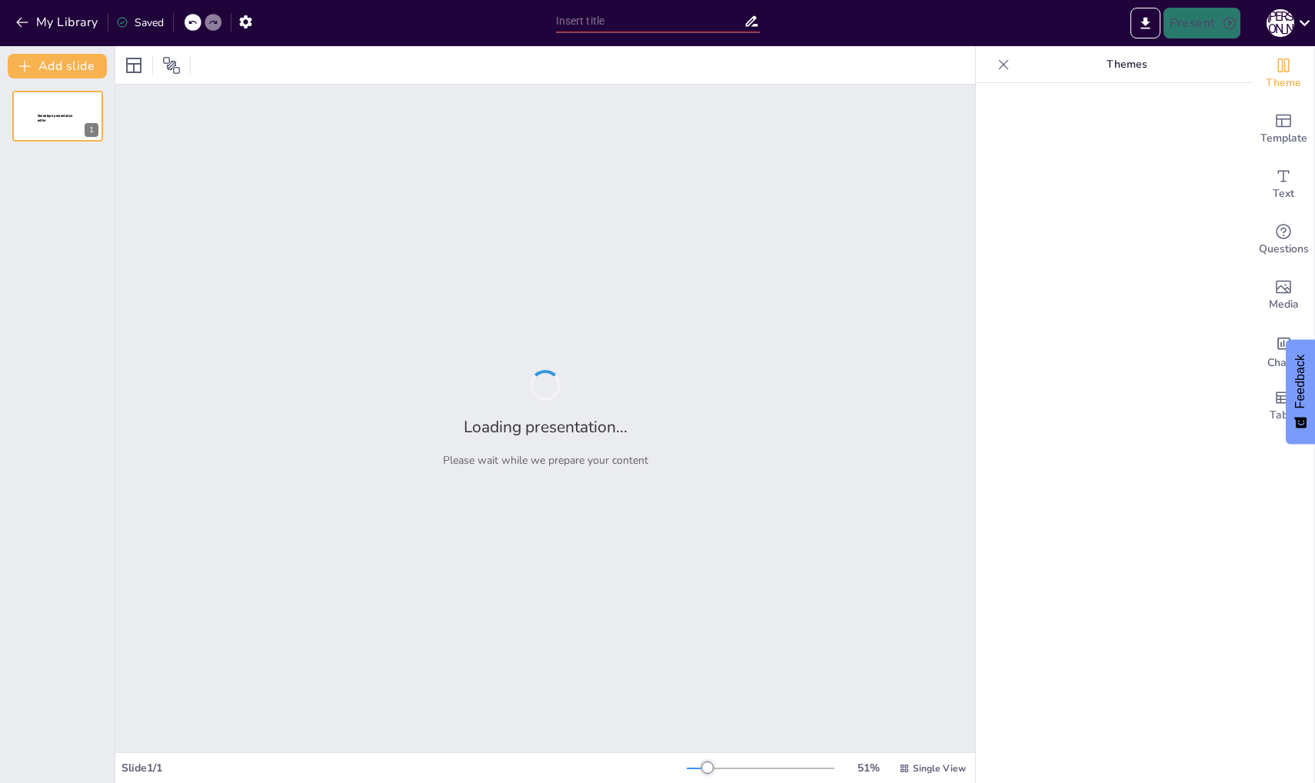
type input "Мутационные тесты: Эффективность и Применение в Frontend-разработке"
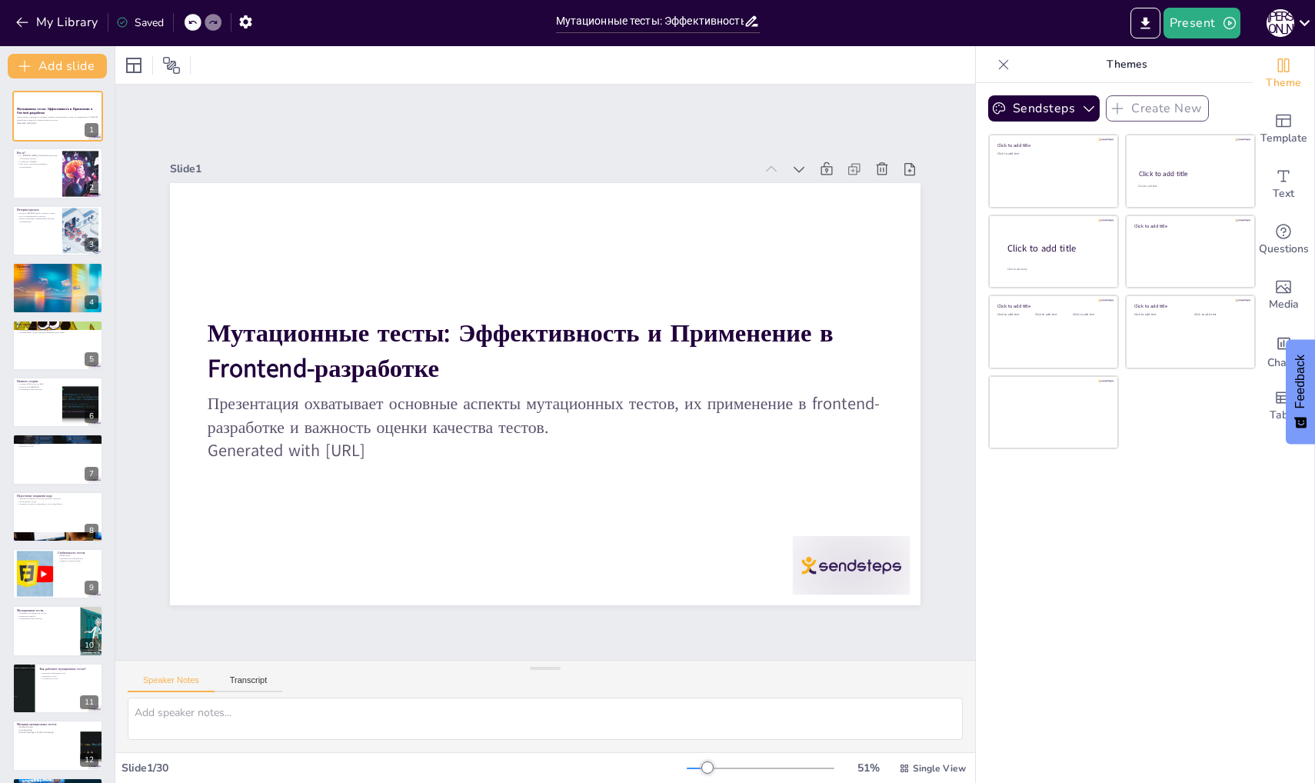
checkbox input "true"
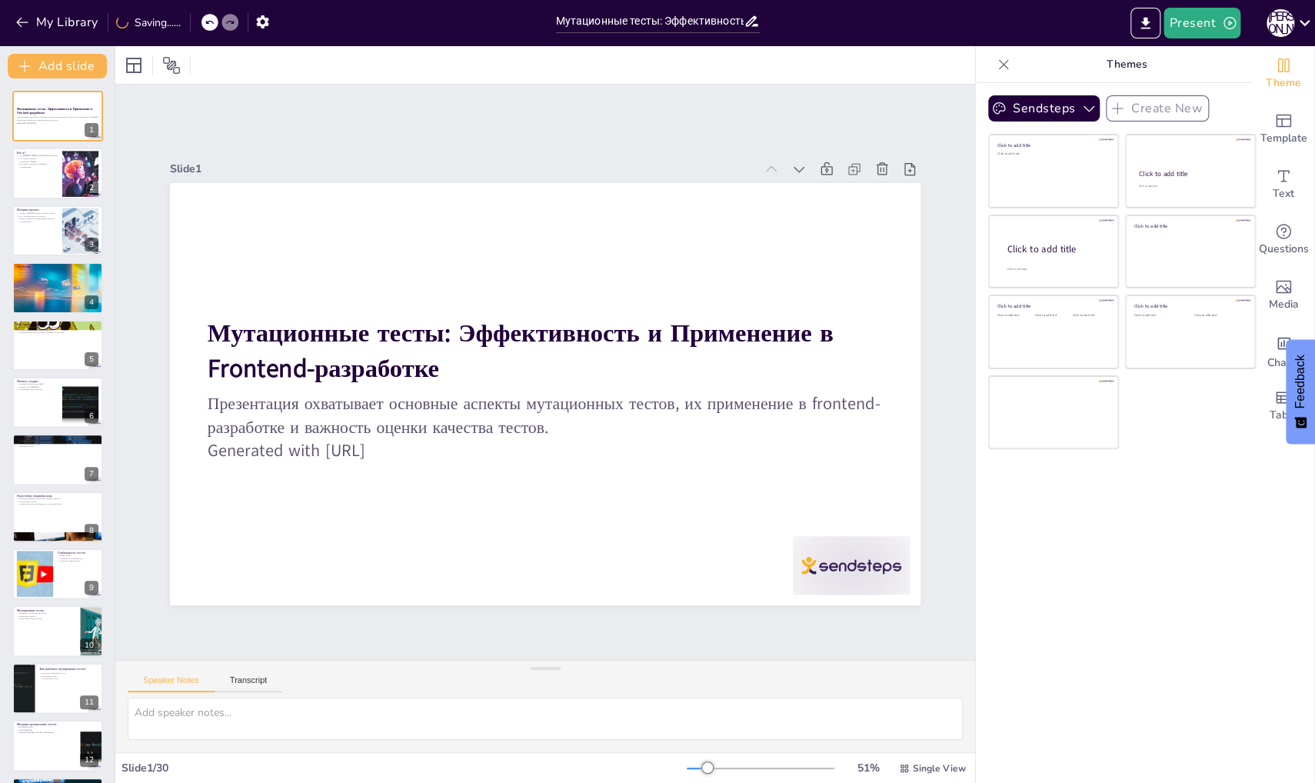
checkbox input "true"
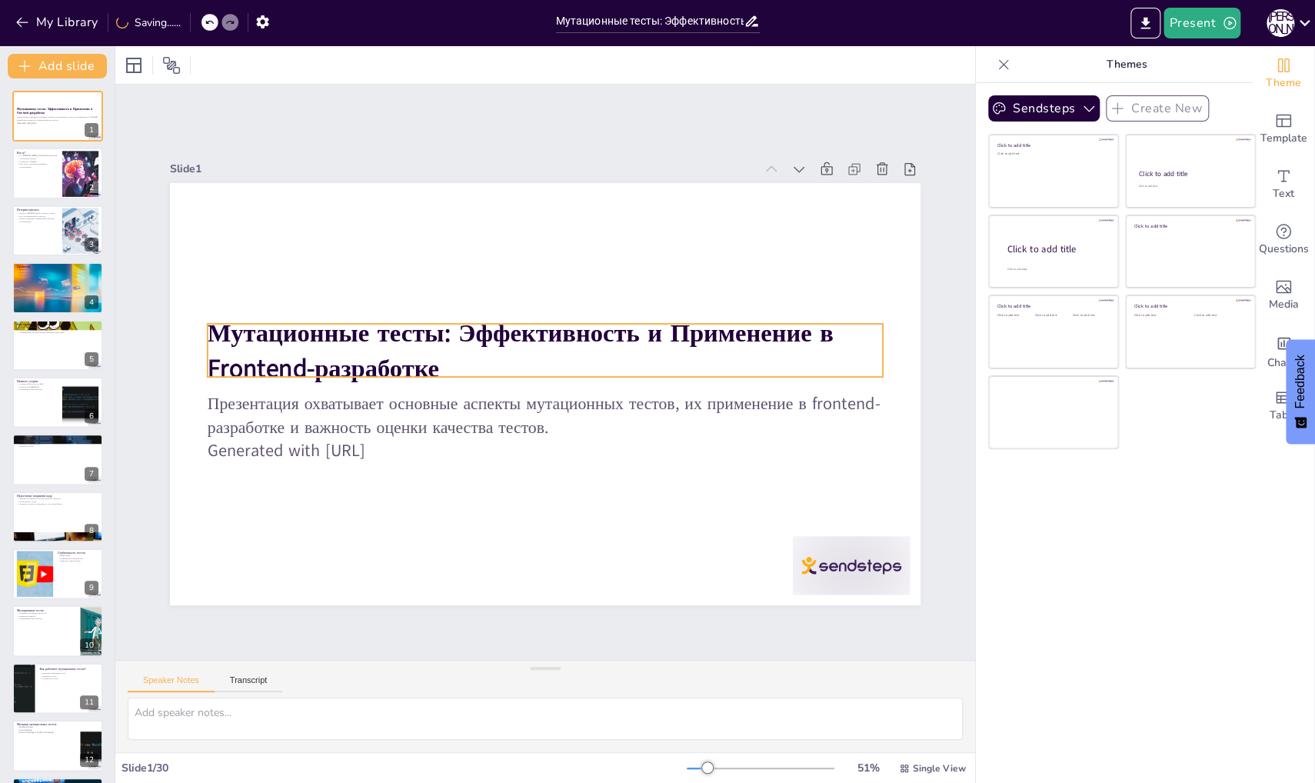
checkbox input "true"
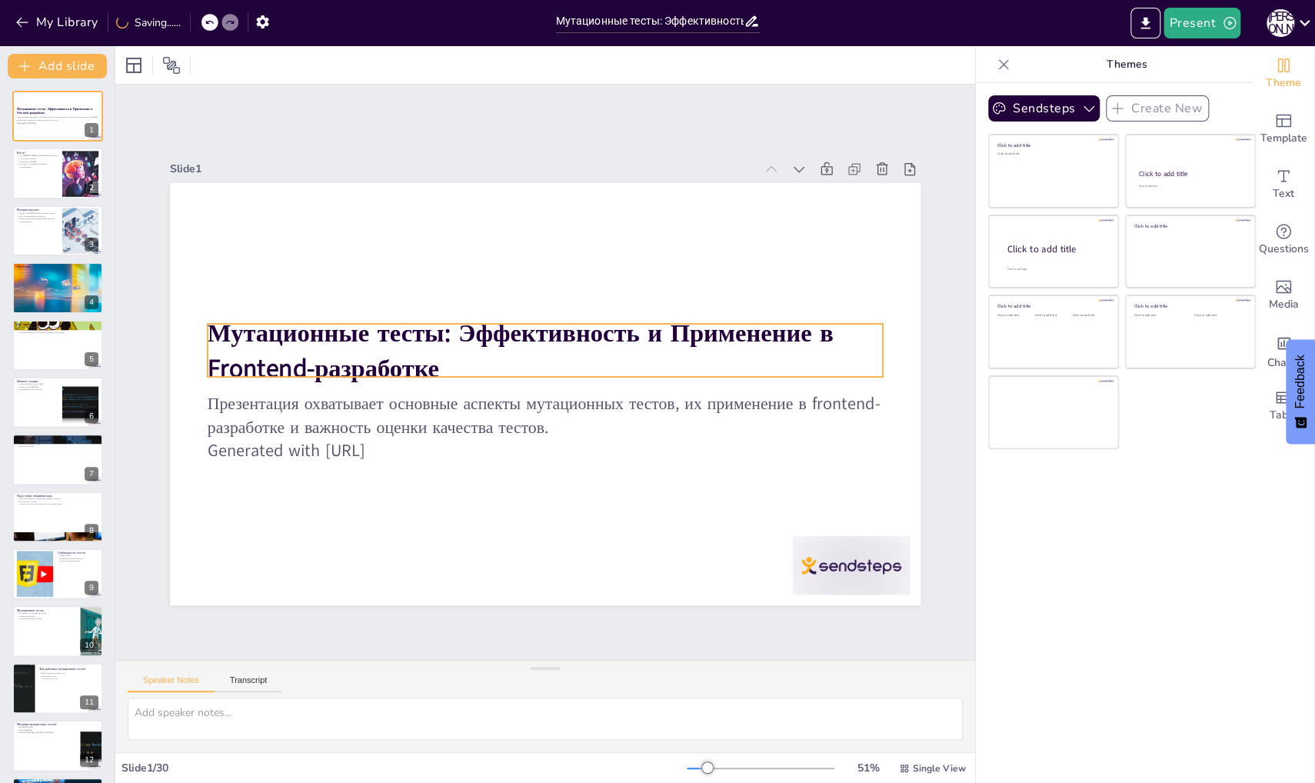
checkbox input "true"
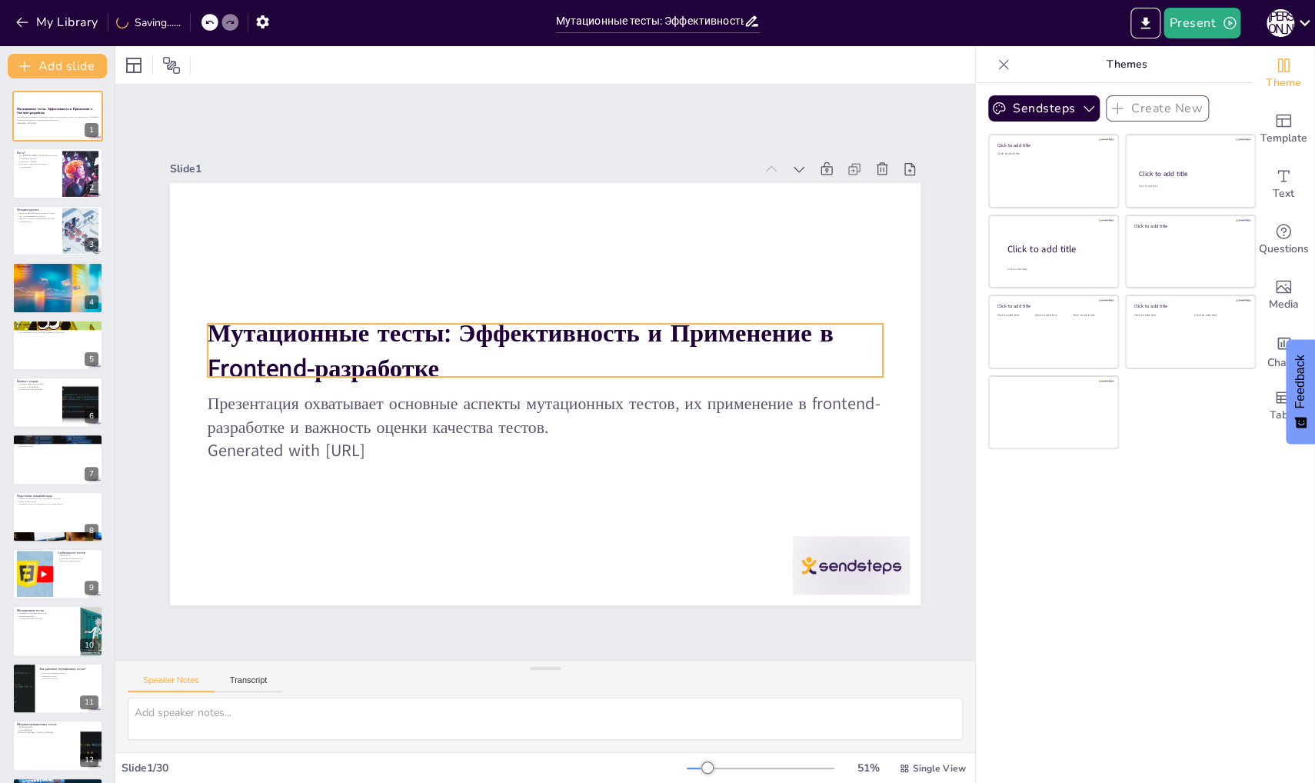
checkbox input "true"
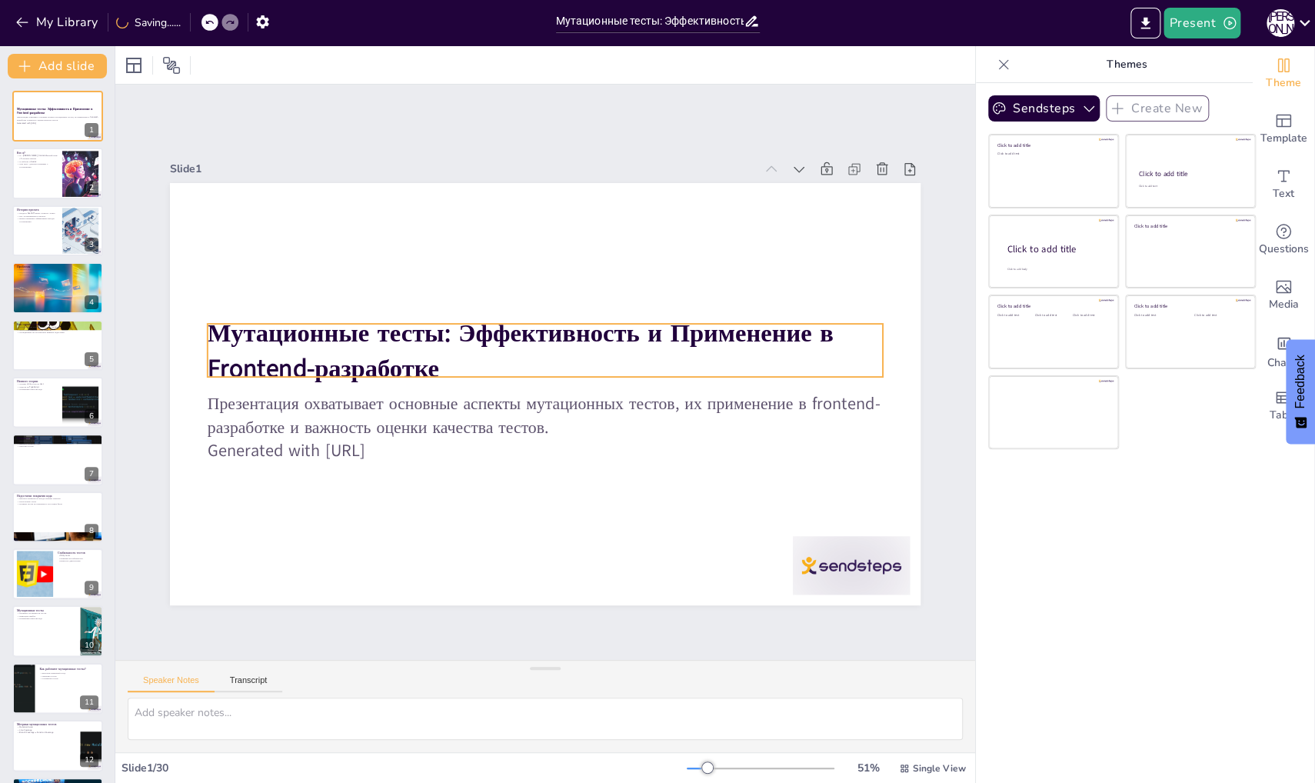
checkbox input "true"
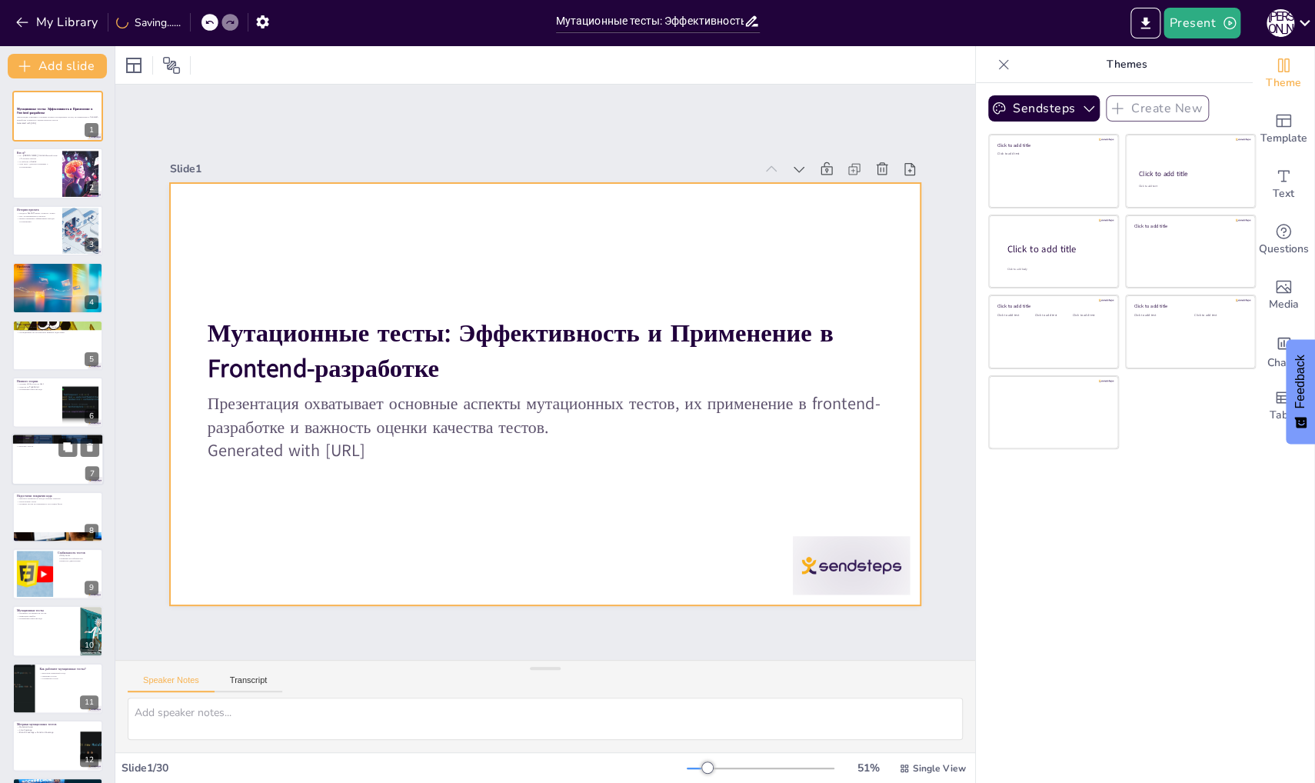
checkbox input "true"
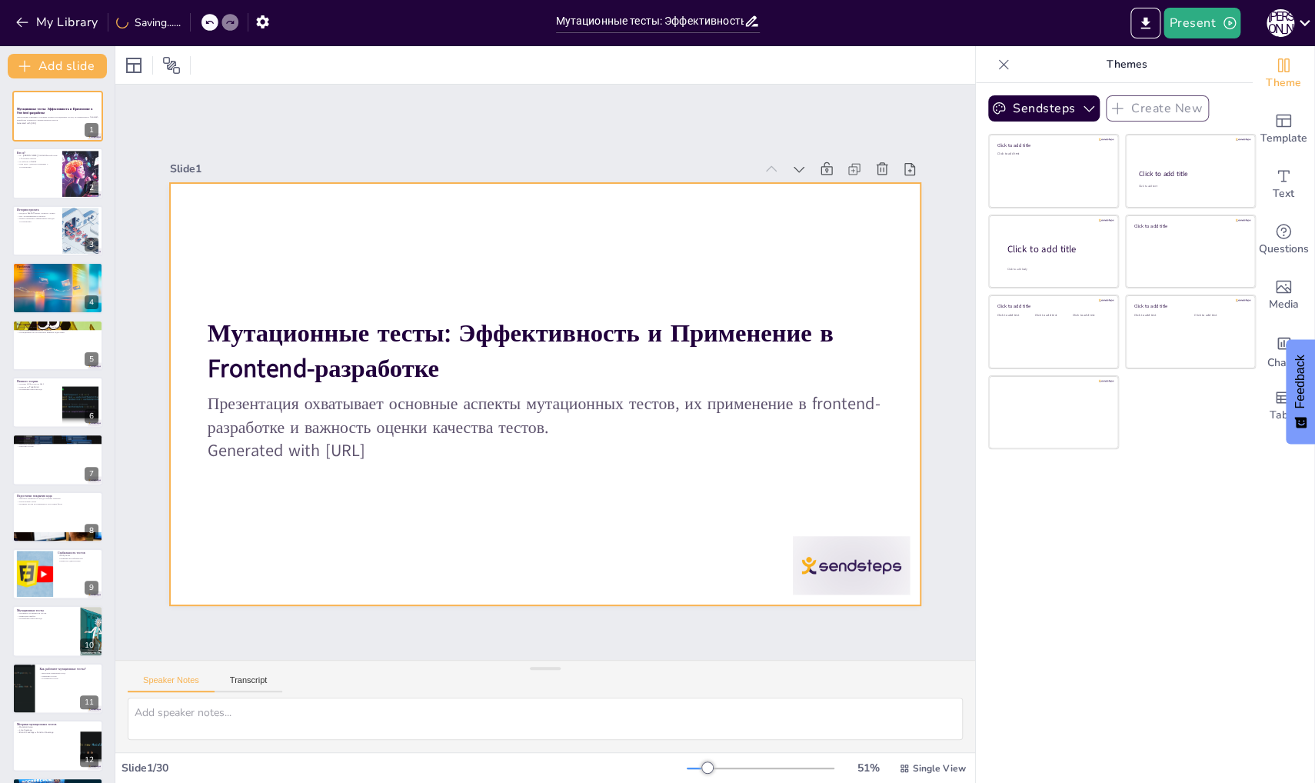
checkbox input "true"
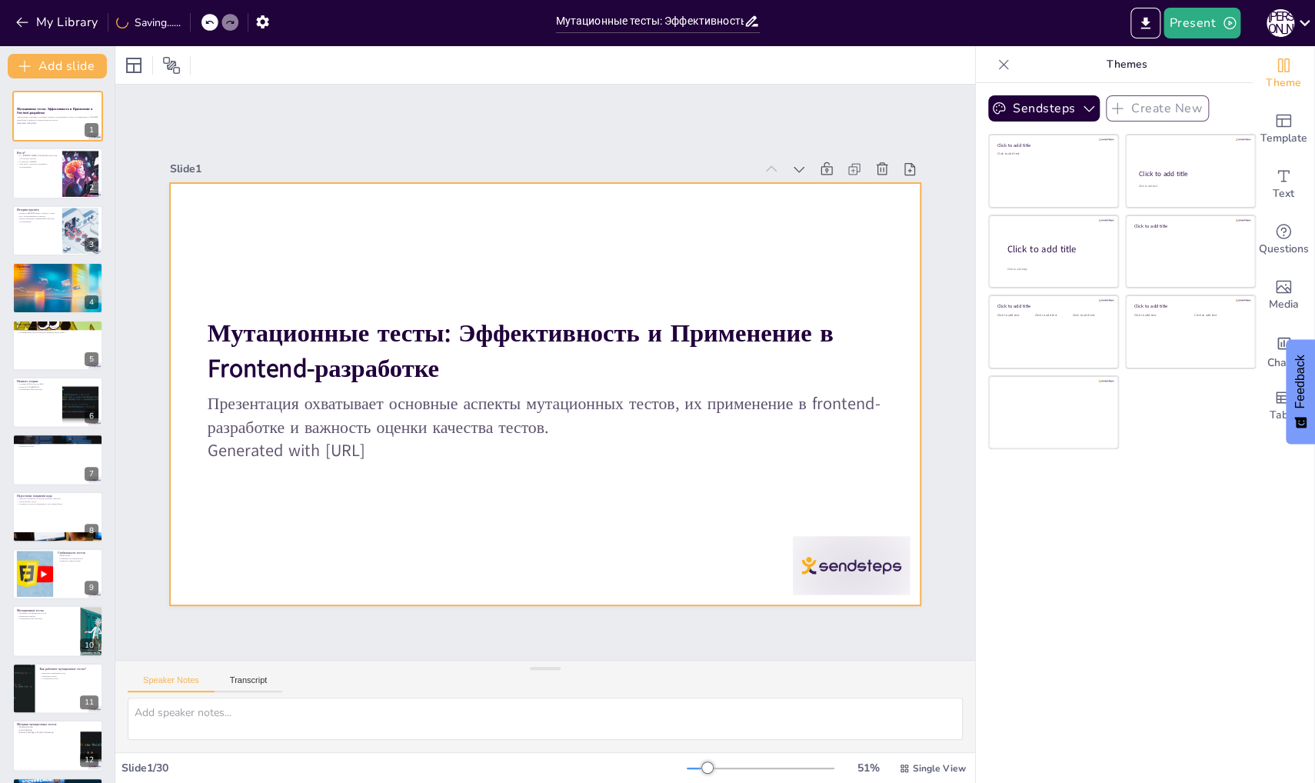
checkbox input "true"
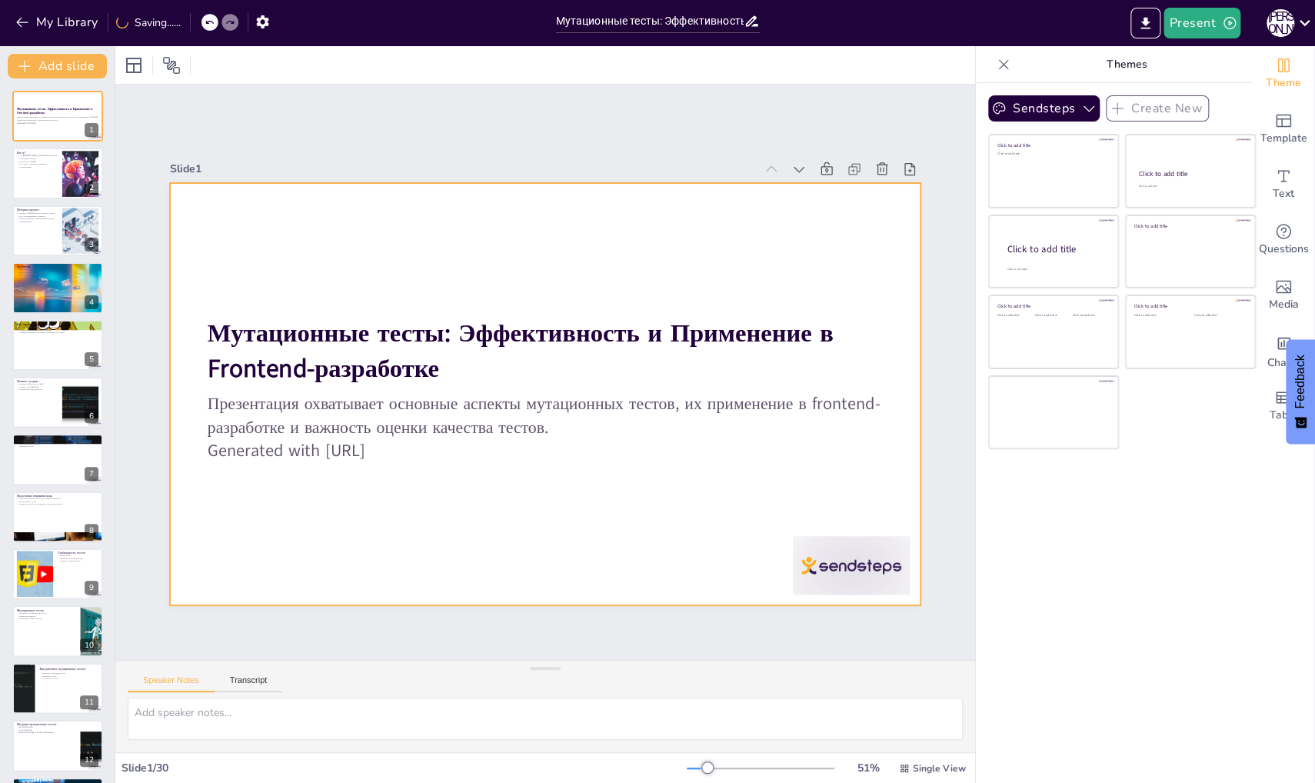
checkbox input "true"
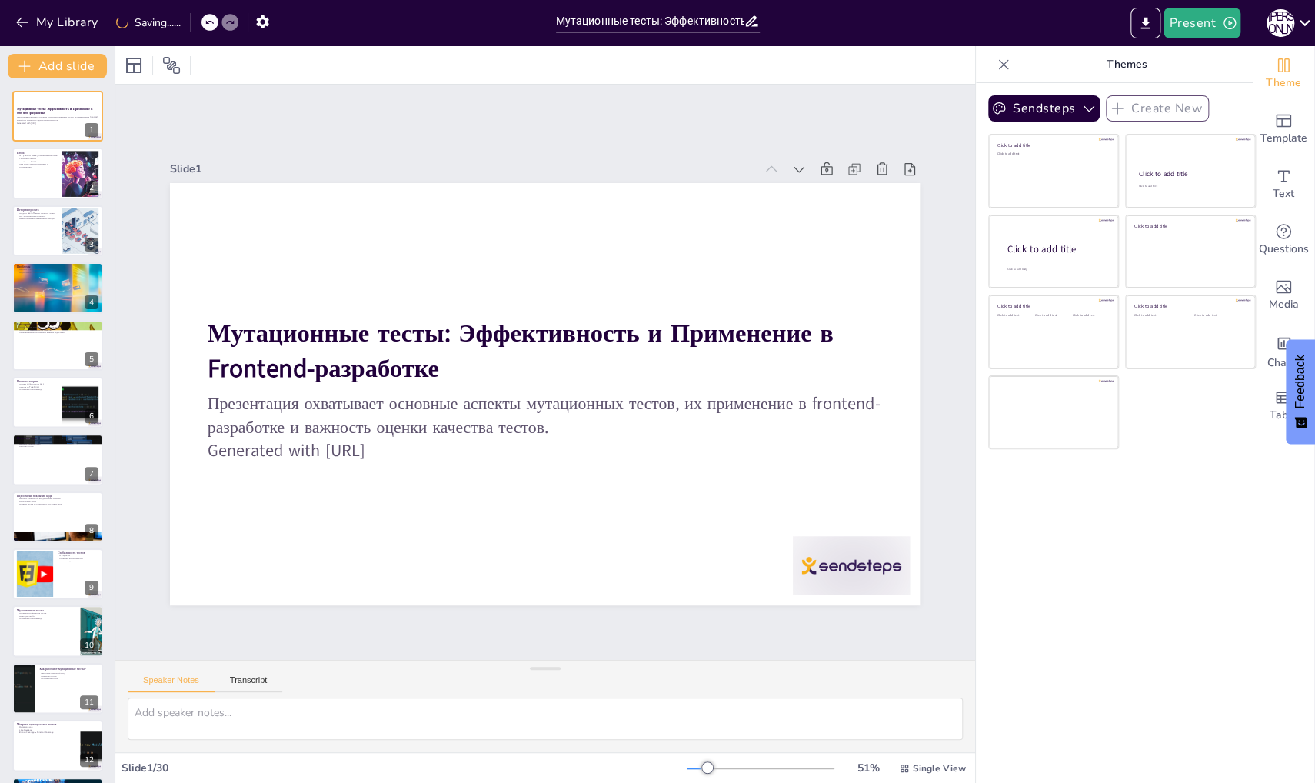
checkbox input "true"
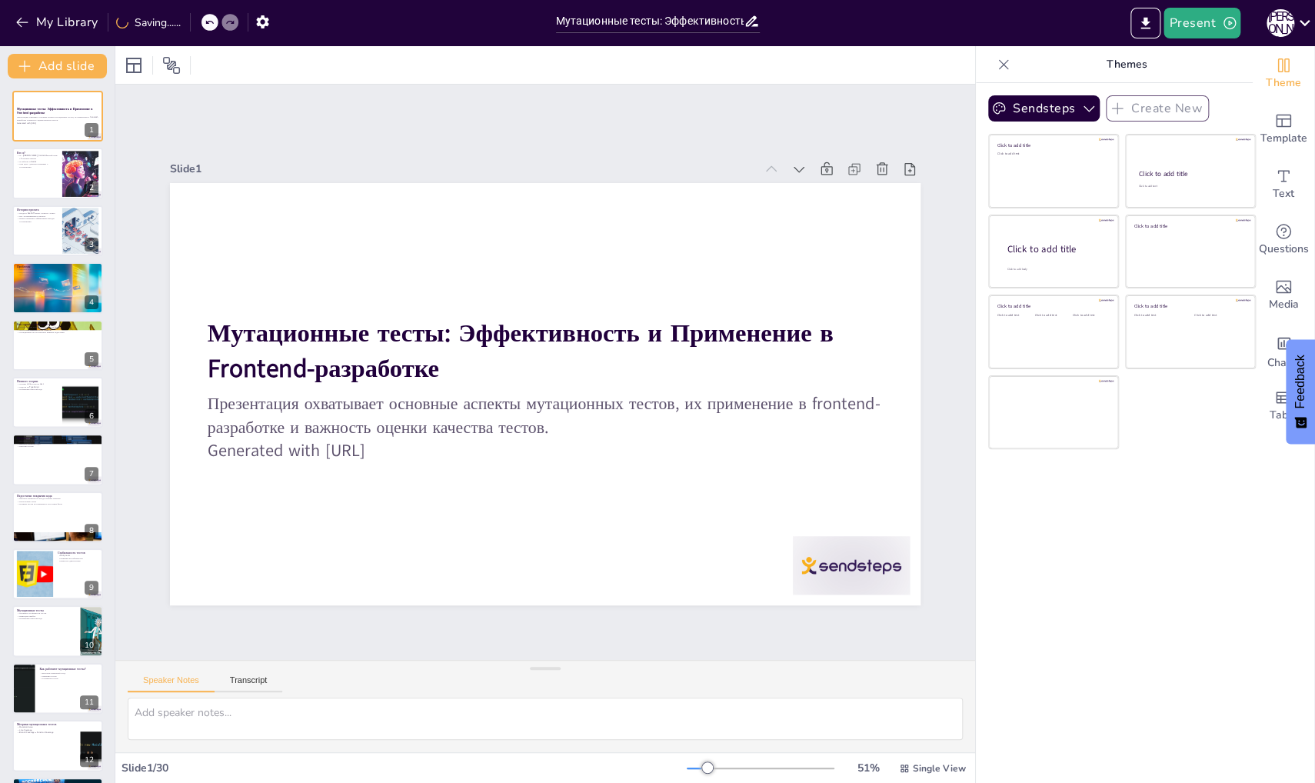
checkbox input "true"
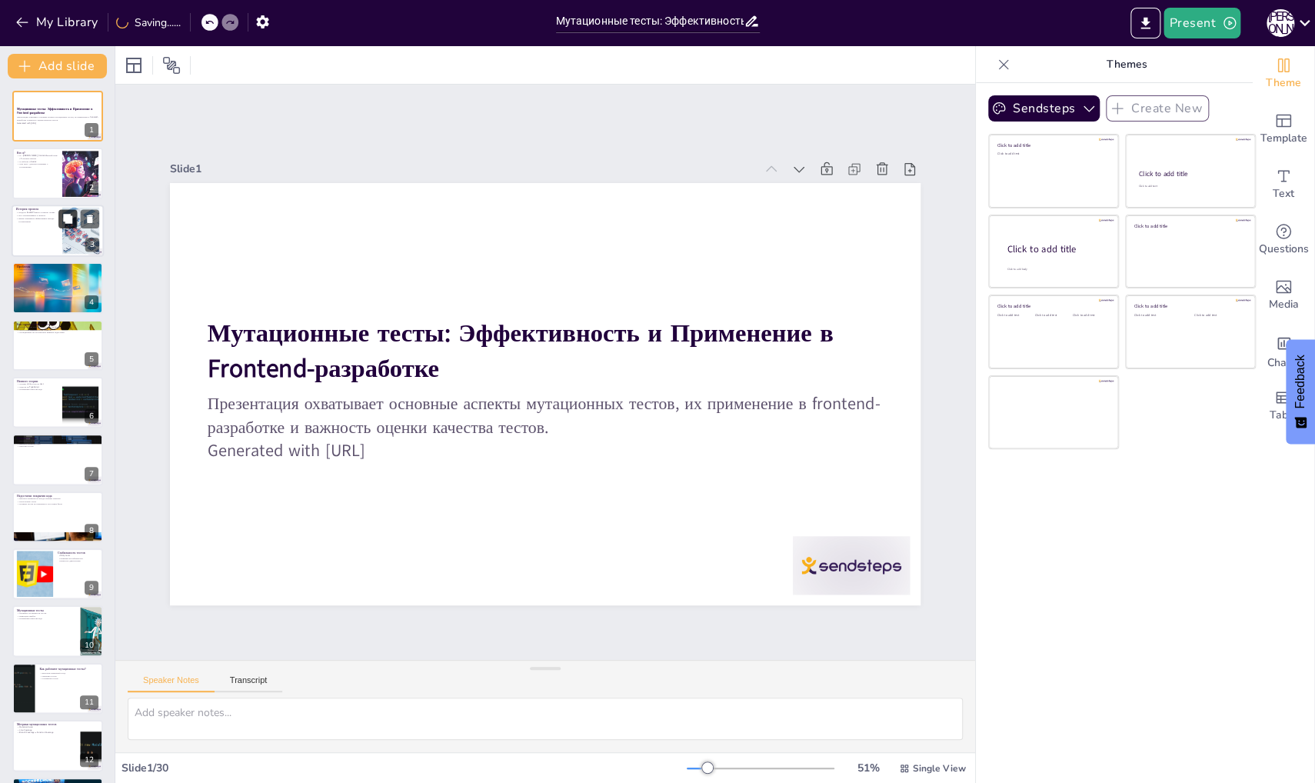
checkbox input "true"
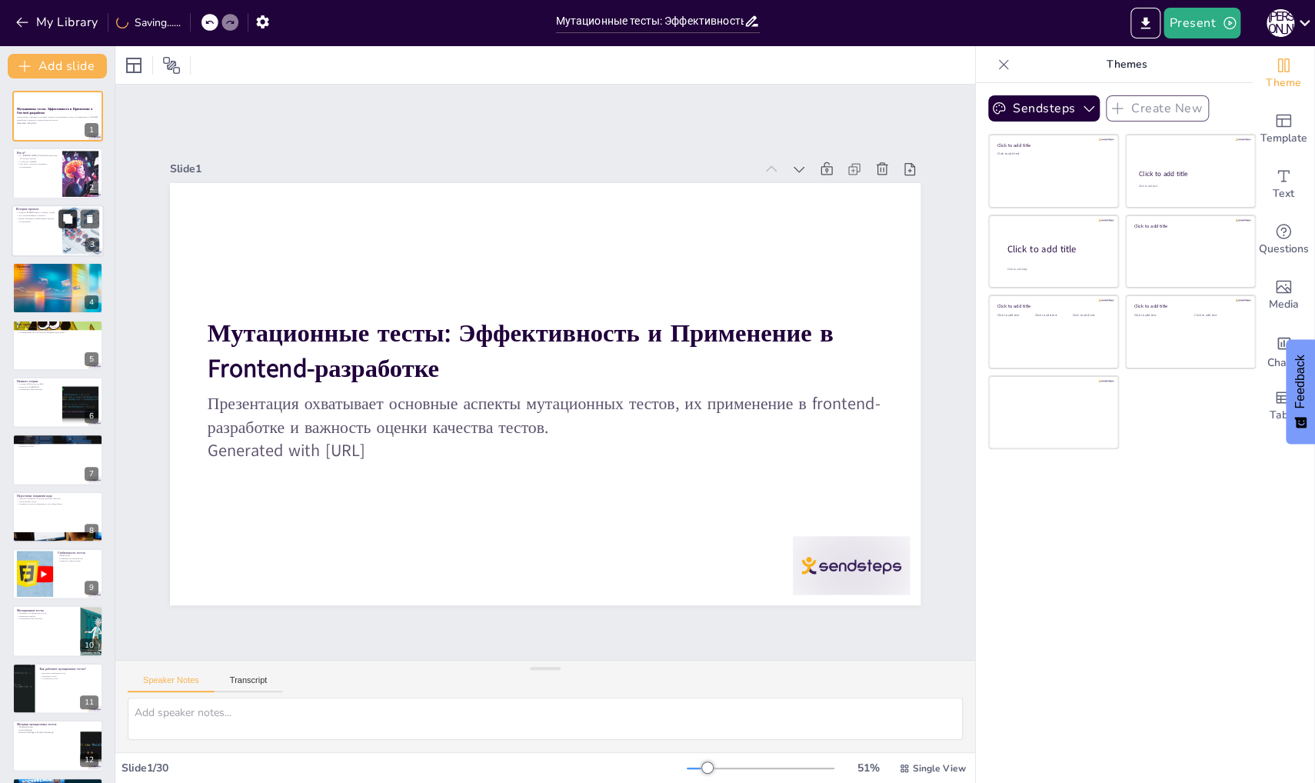
checkbox input "true"
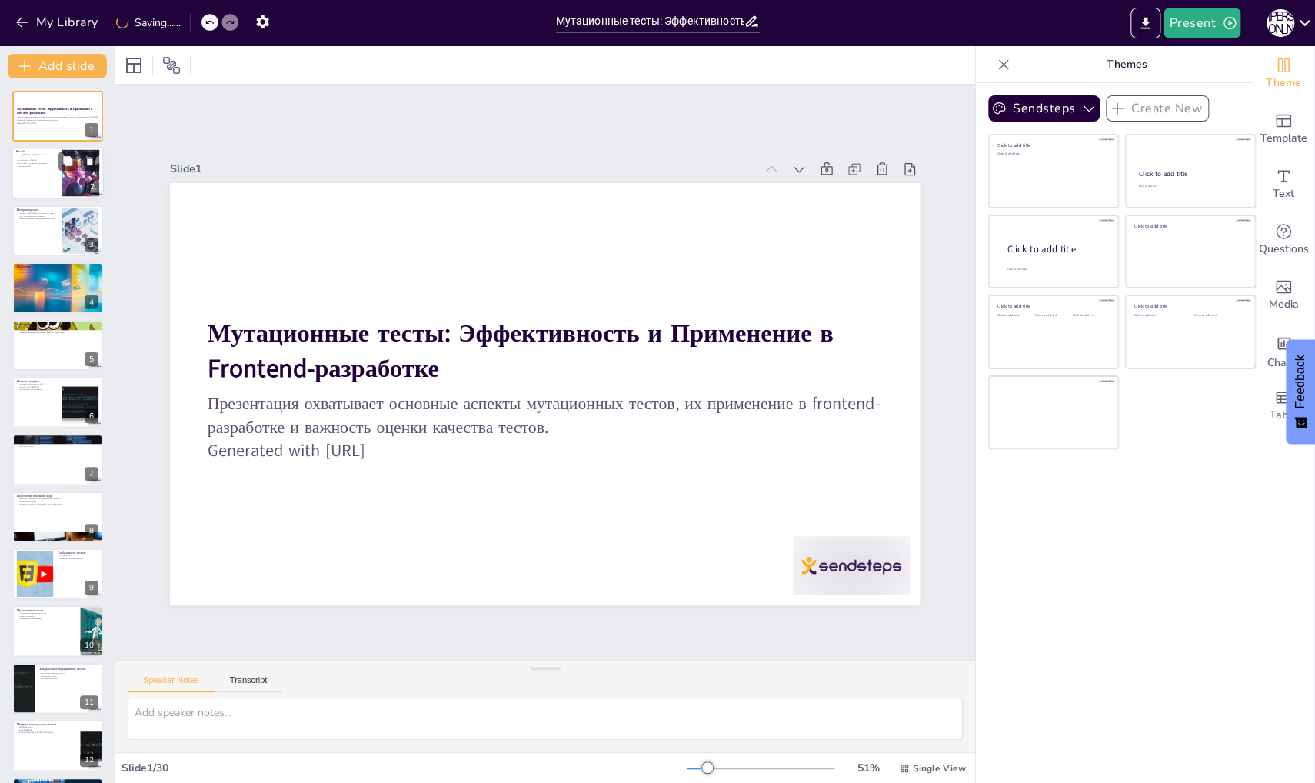
checkbox input "true"
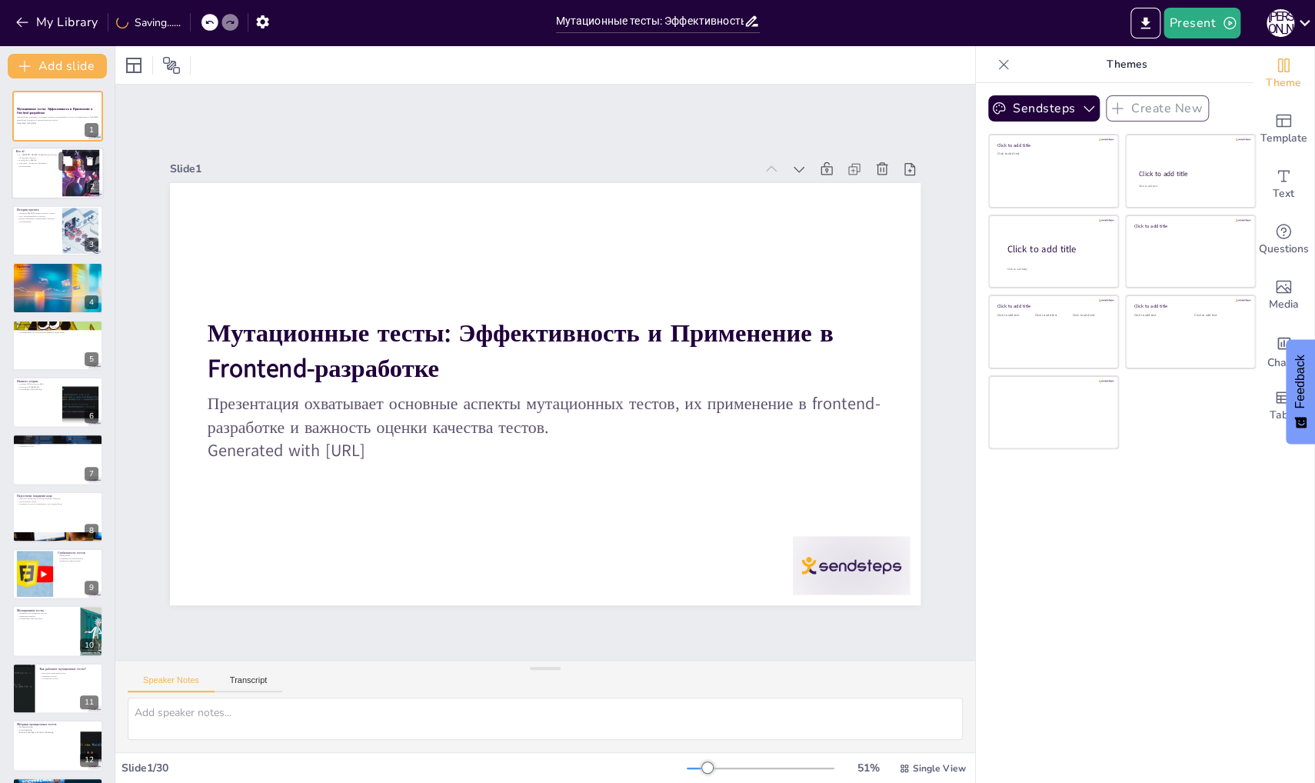
checkbox input "true"
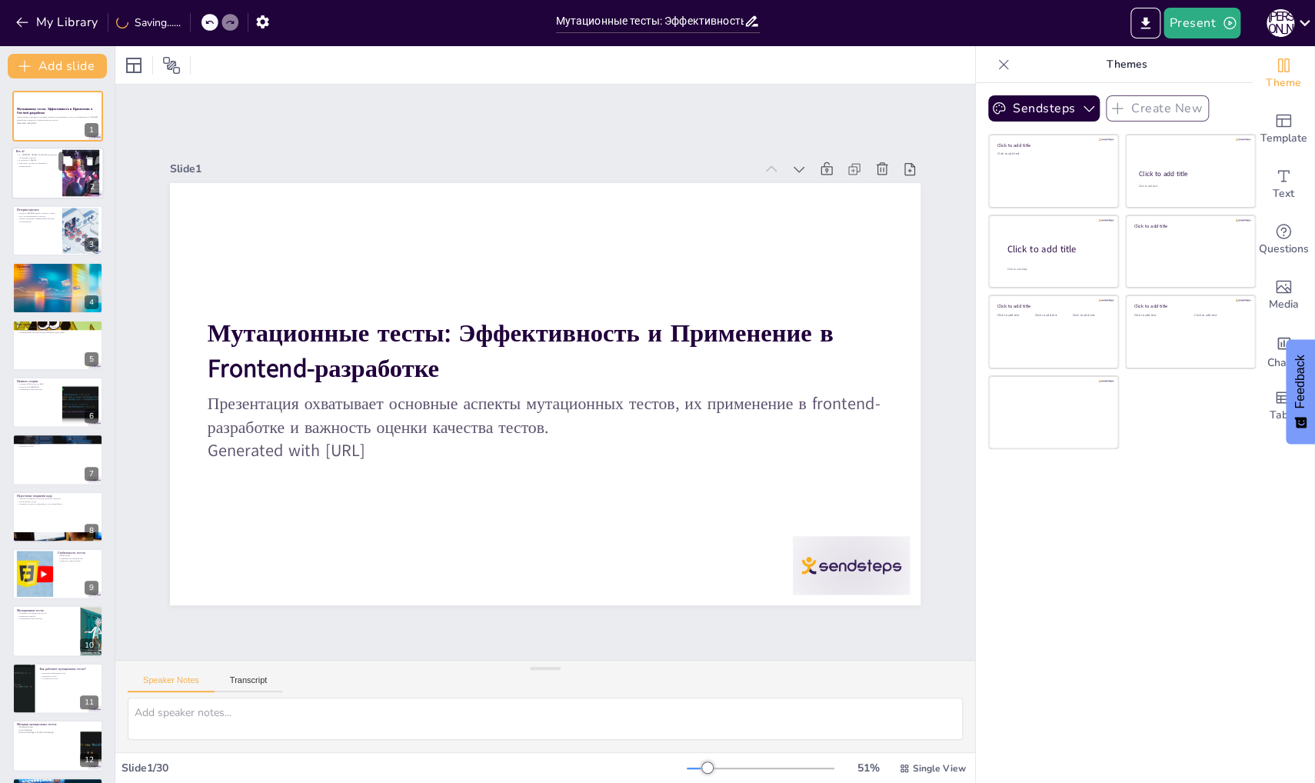
click at [68, 173] on div at bounding box center [81, 173] width 84 height 47
checkbox input "true"
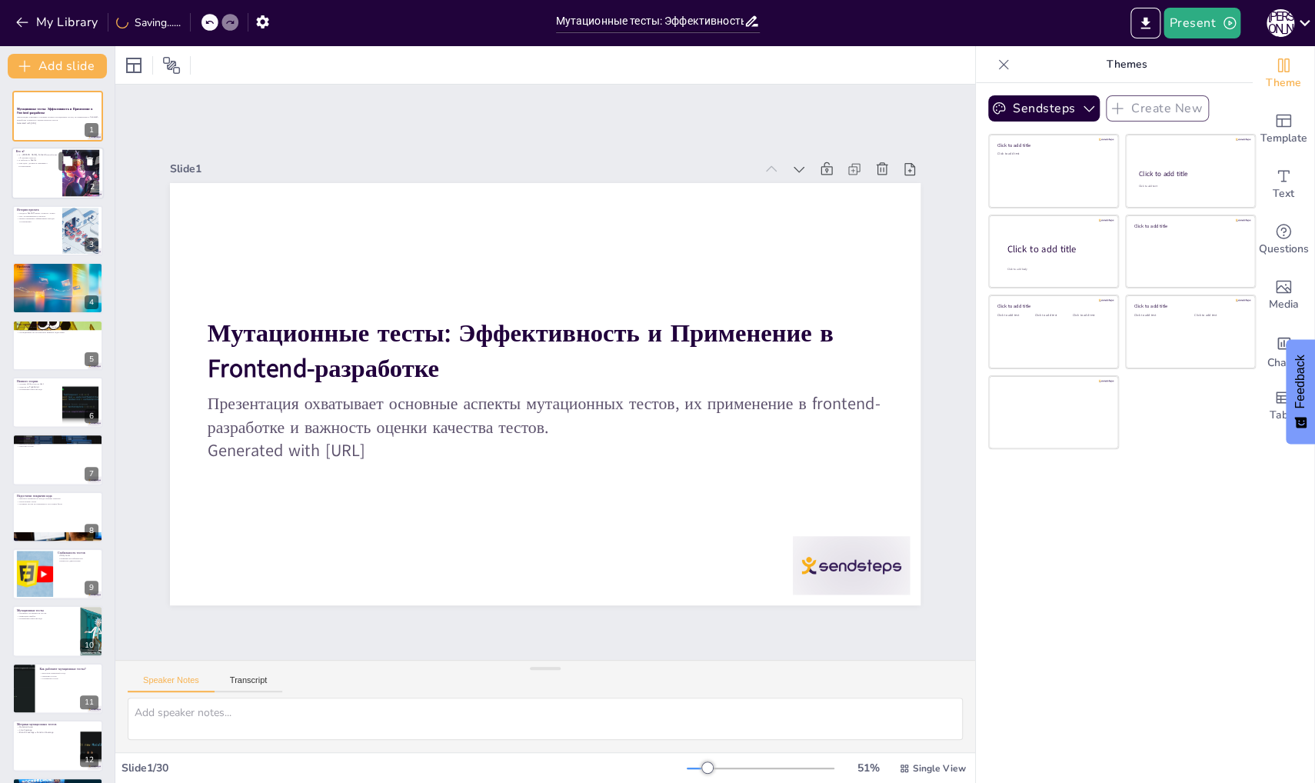
checkbox input "true"
type textarea "L ipsumdo s AM con adipis elit, sed doei tem incididuntu laboreet doloremagnaa …"
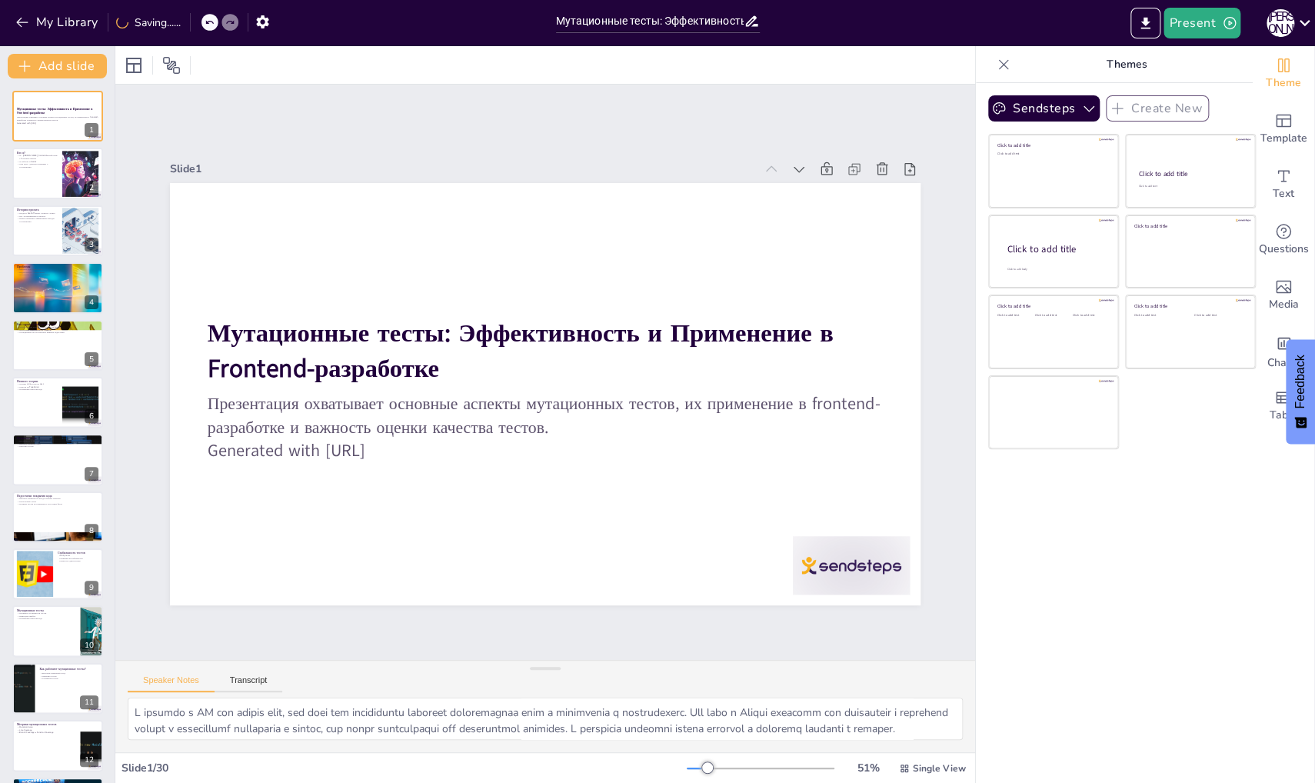
checkbox input "true"
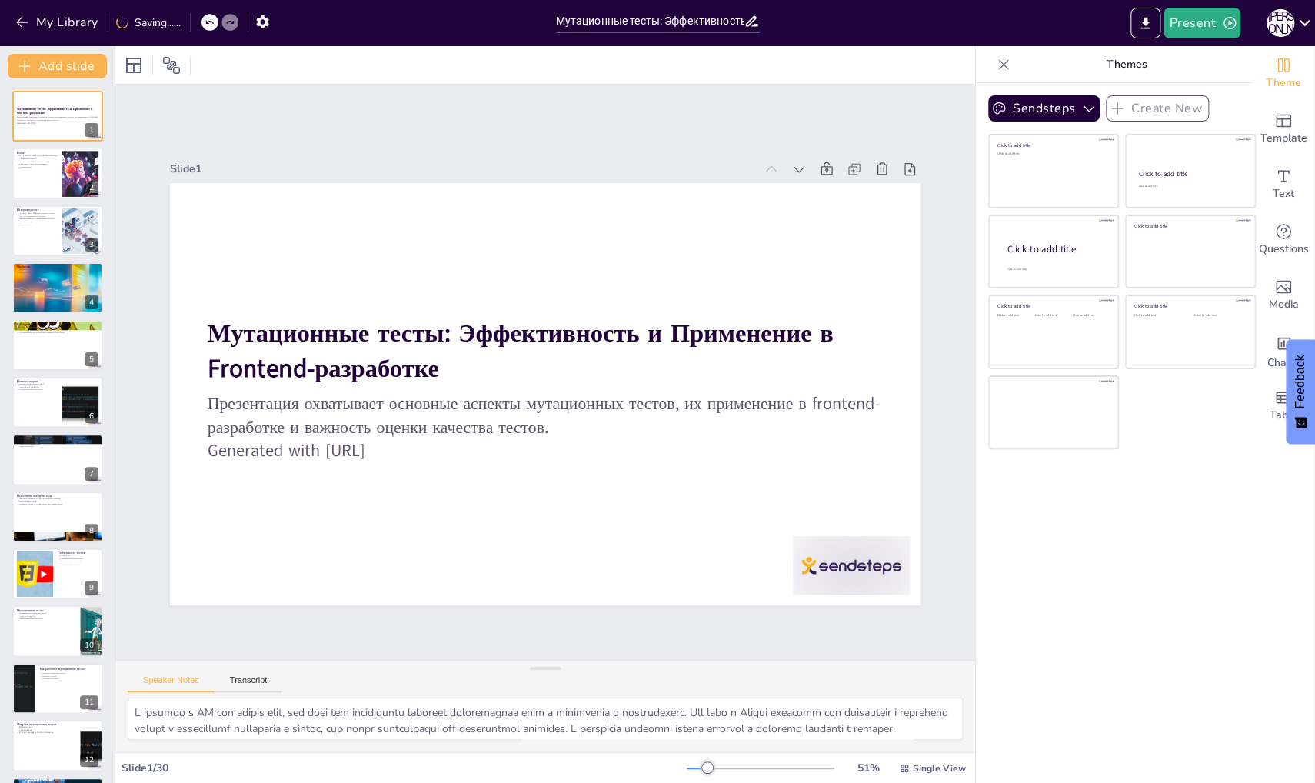
checkbox input "true"
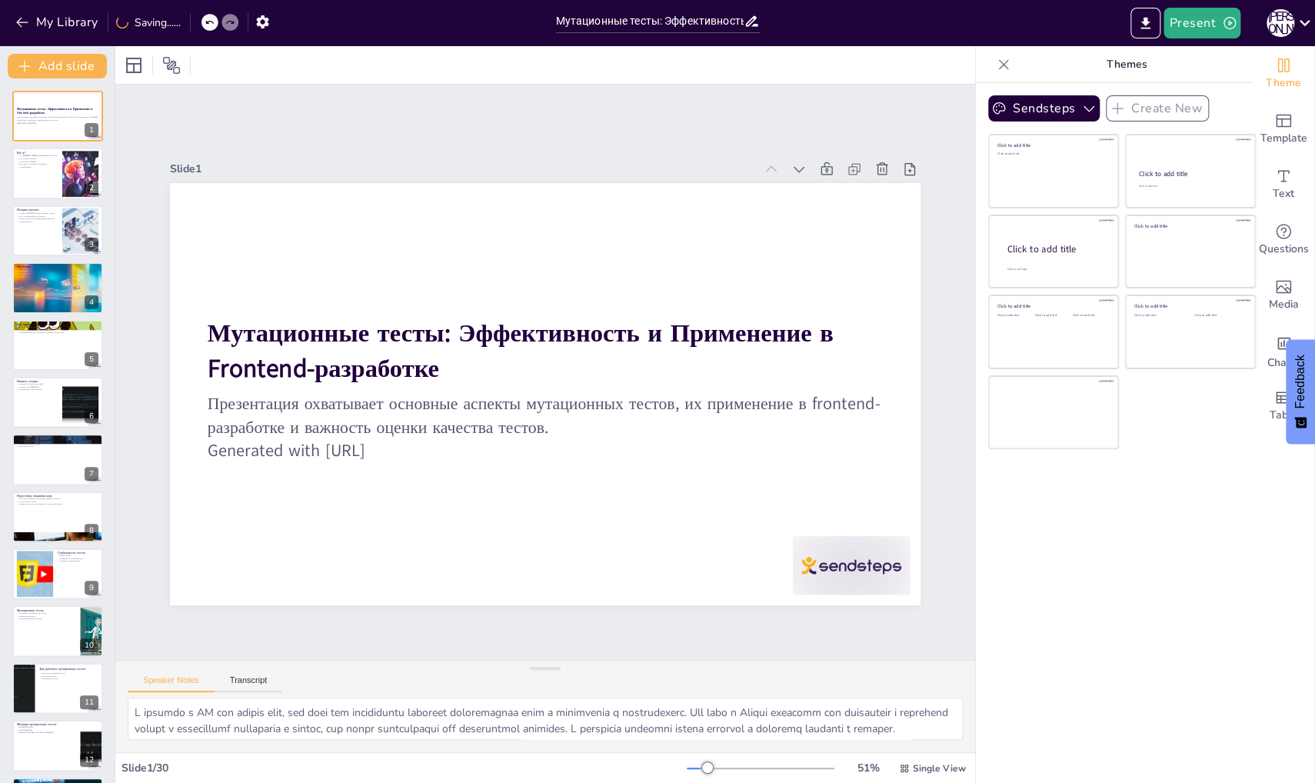
checkbox input "true"
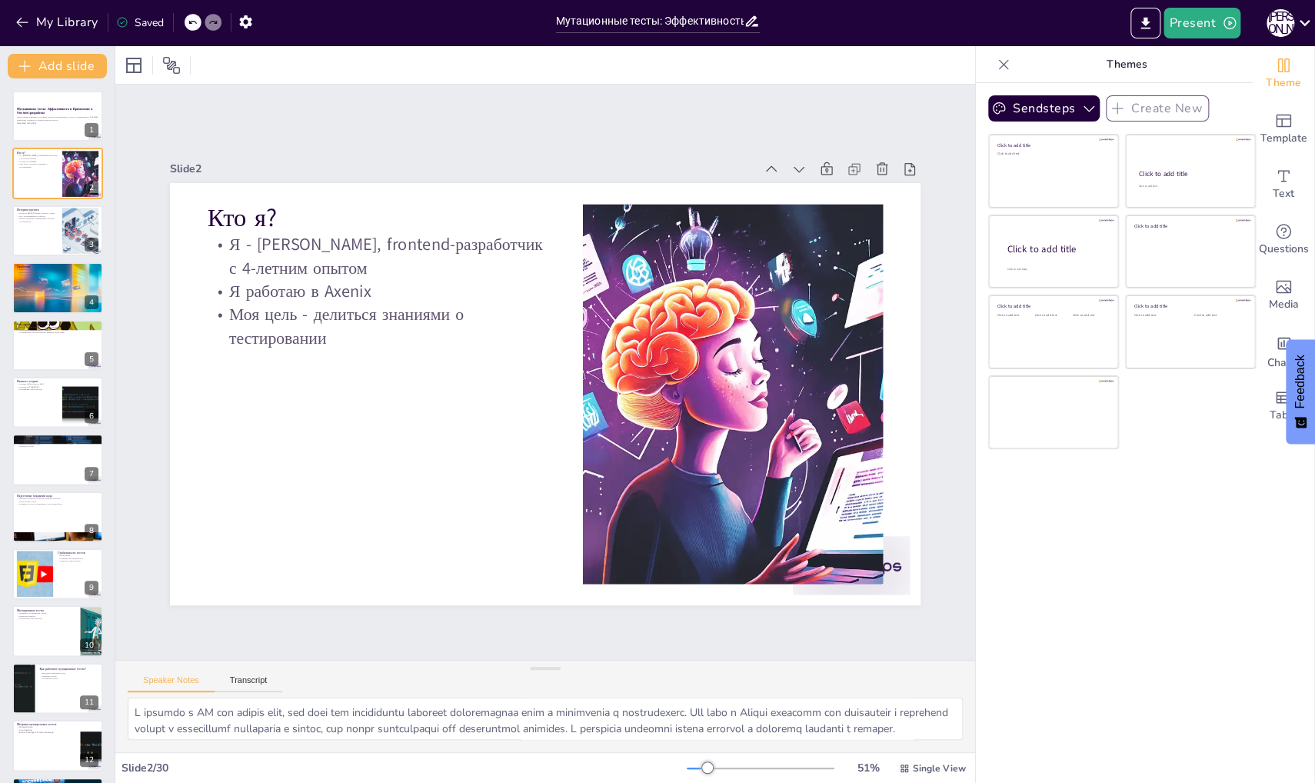
checkbox input "true"
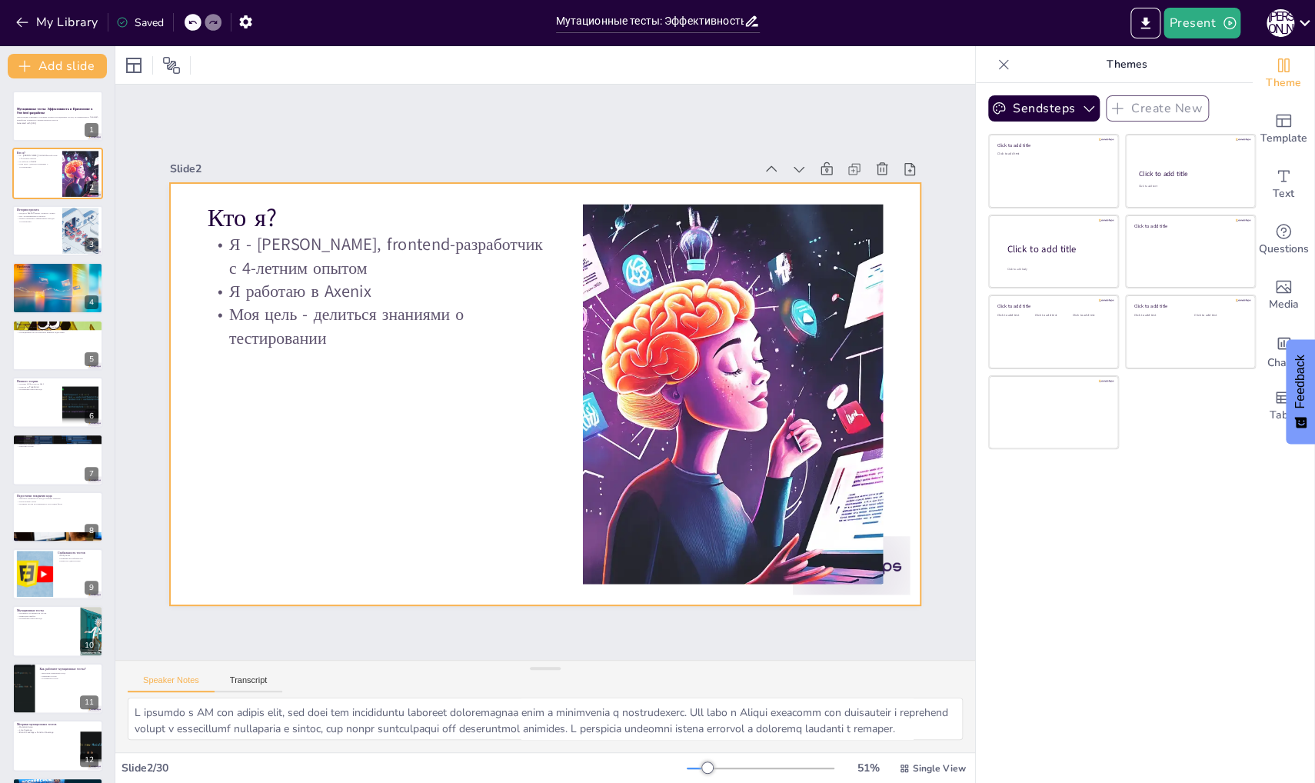
checkbox input "true"
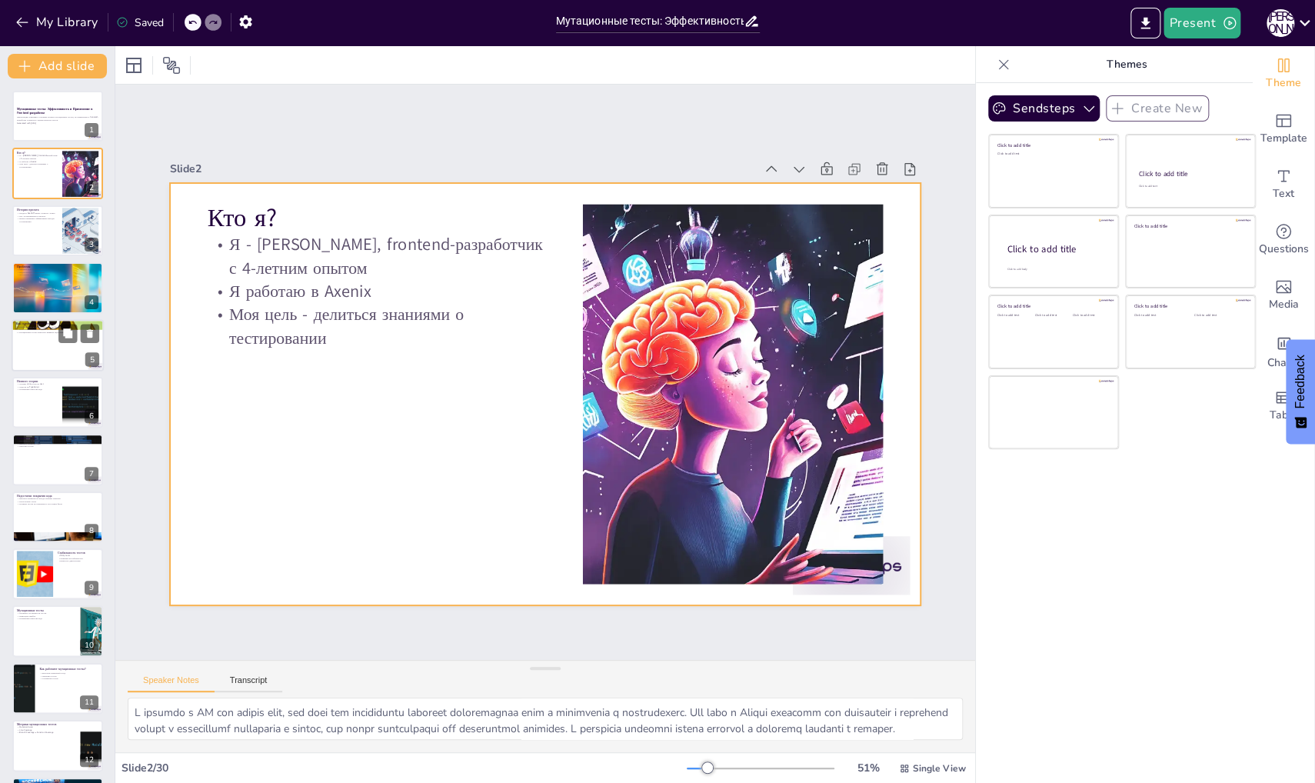
checkbox input "true"
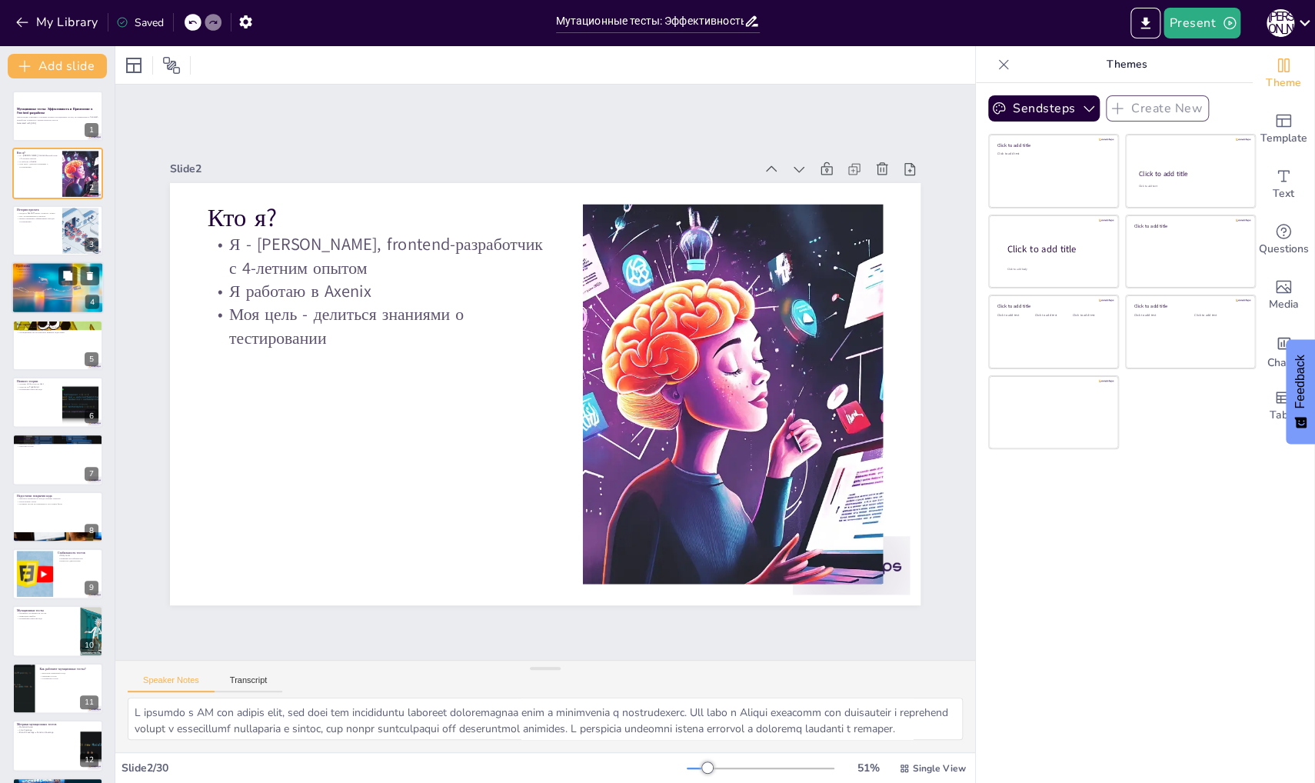
checkbox input "true"
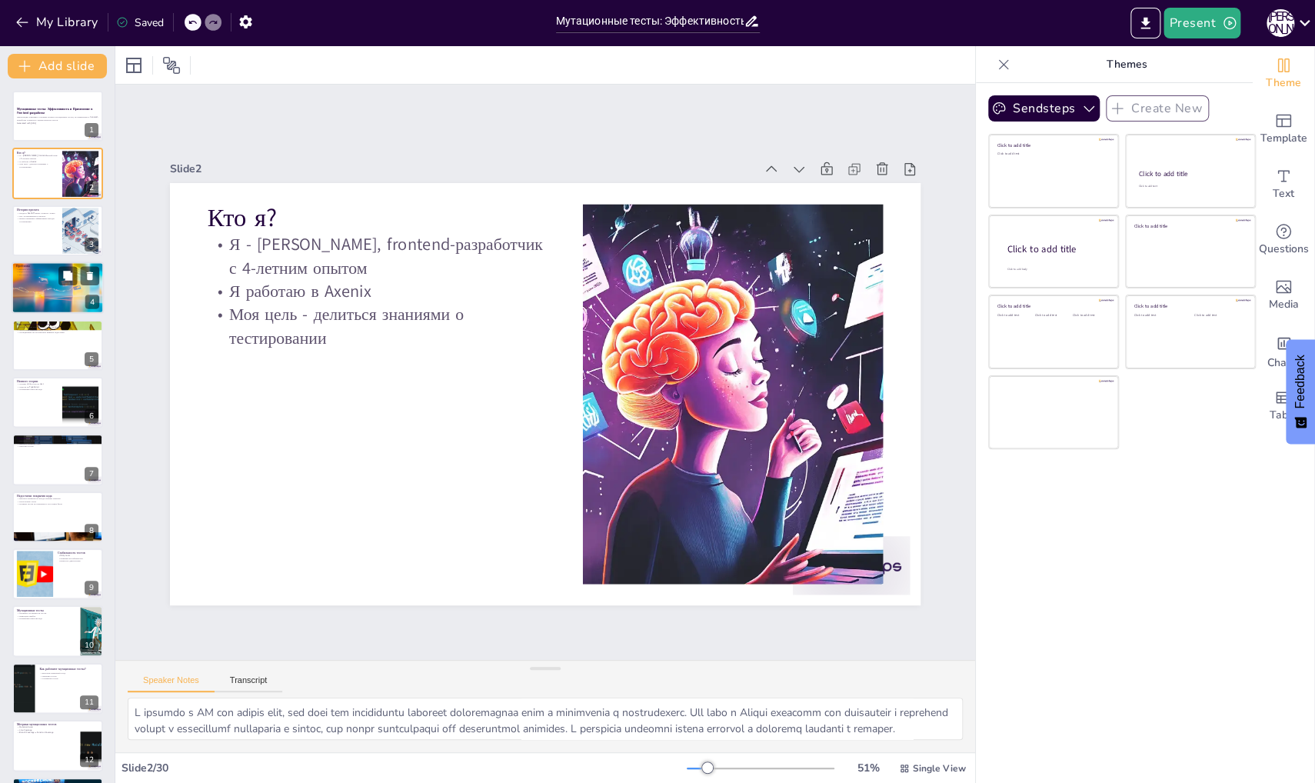
checkbox input "true"
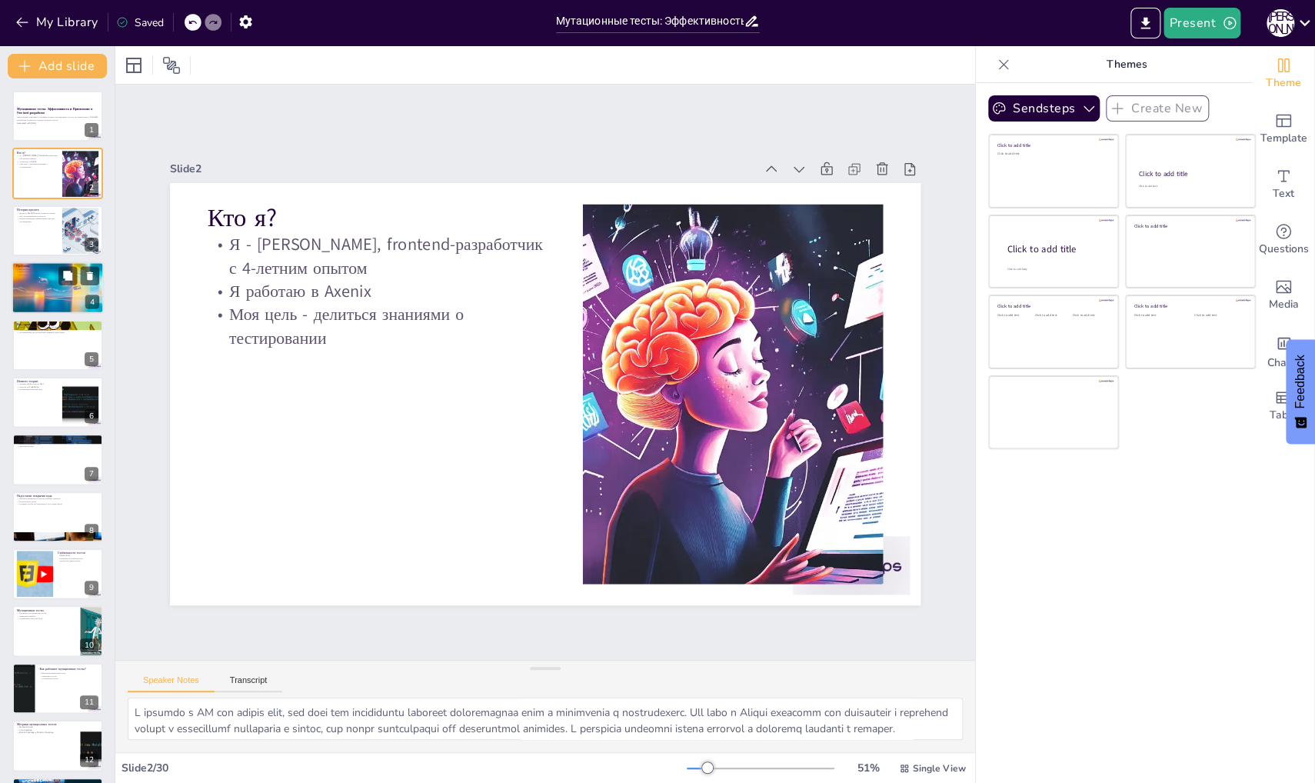
checkbox input "true"
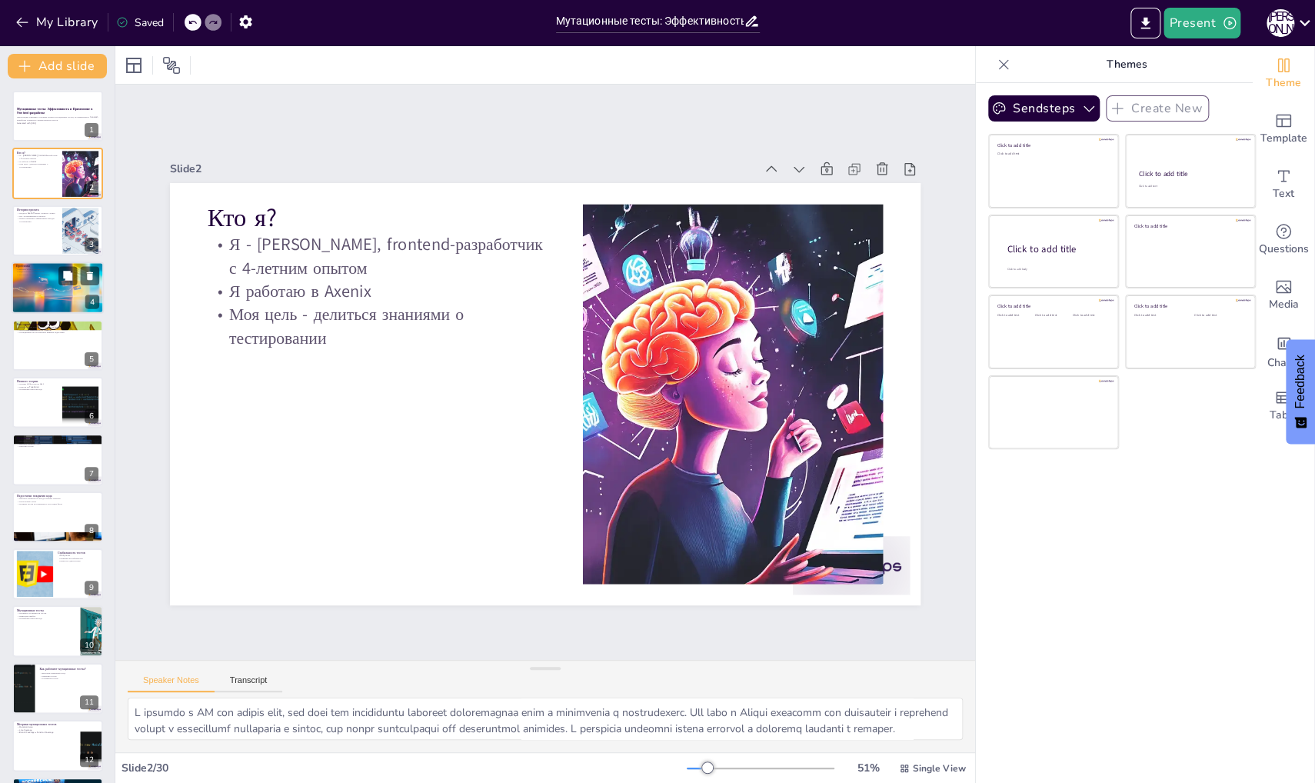
checkbox input "true"
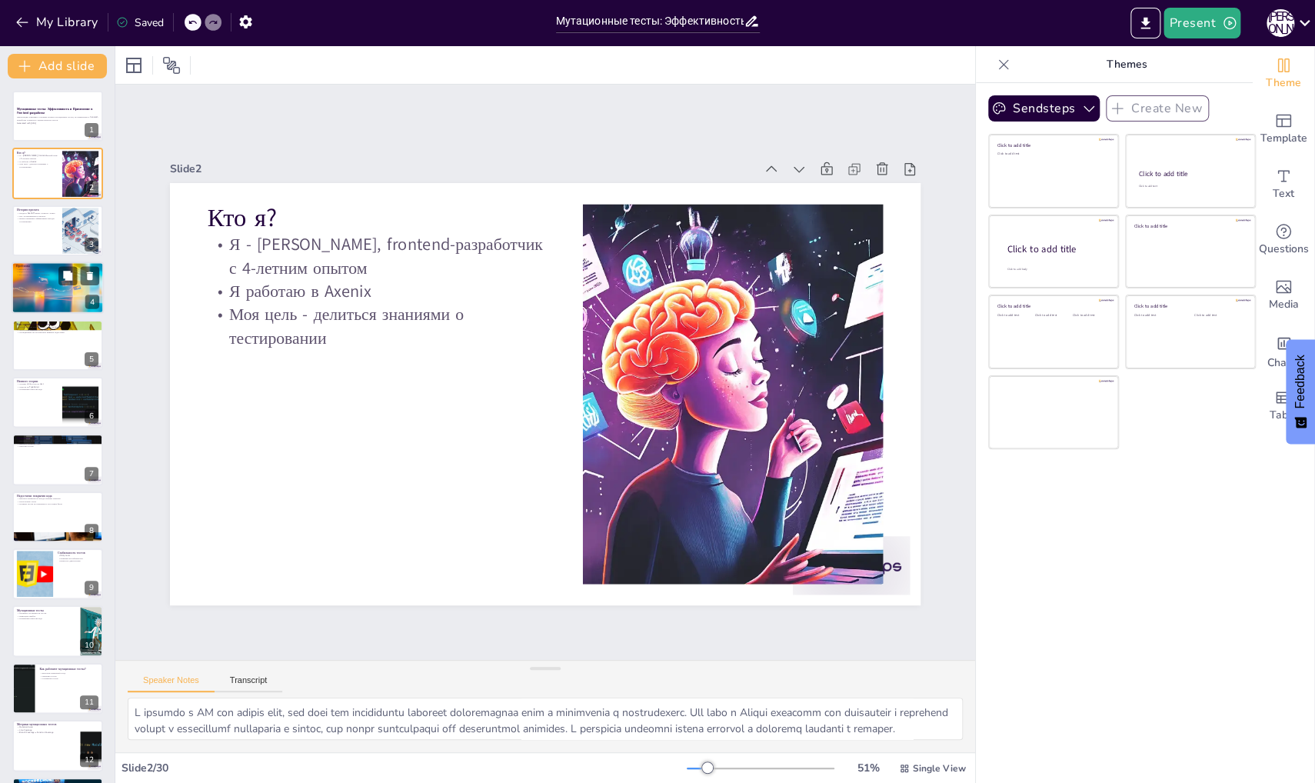
checkbox input "true"
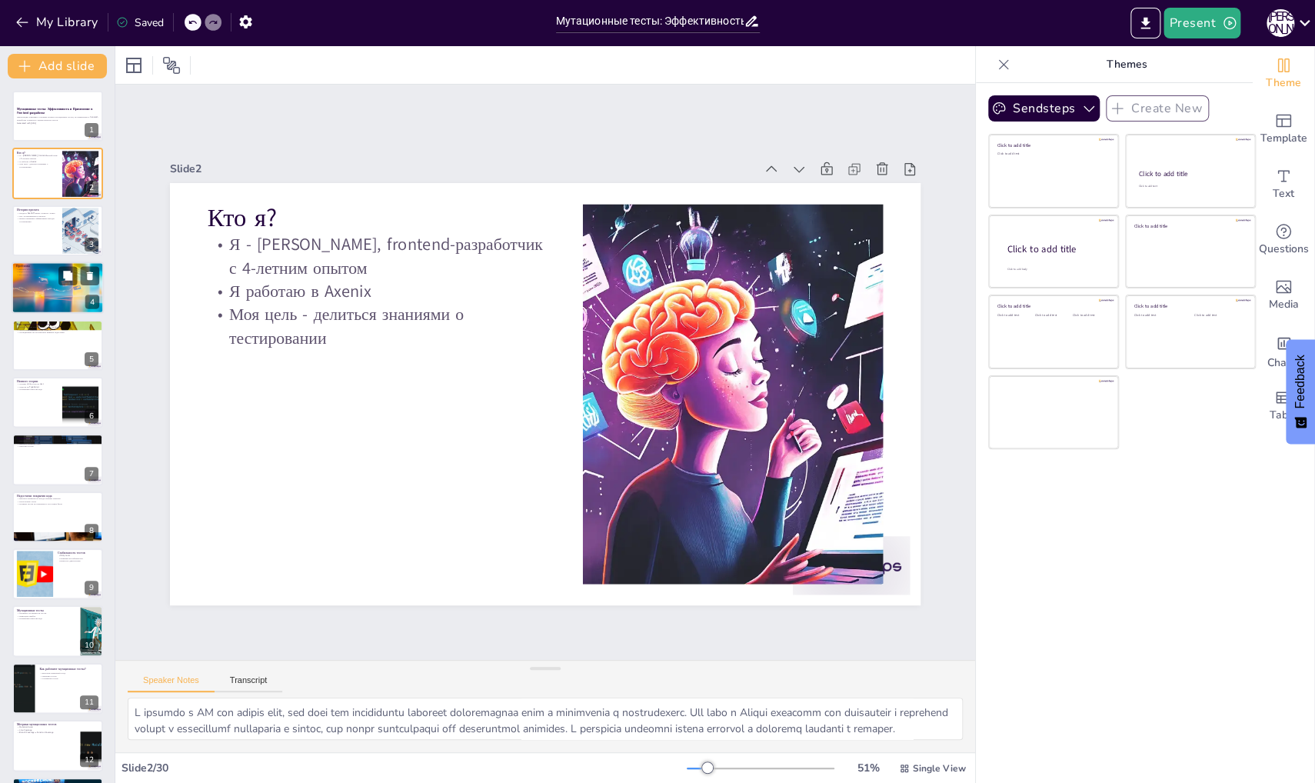
checkbox input "true"
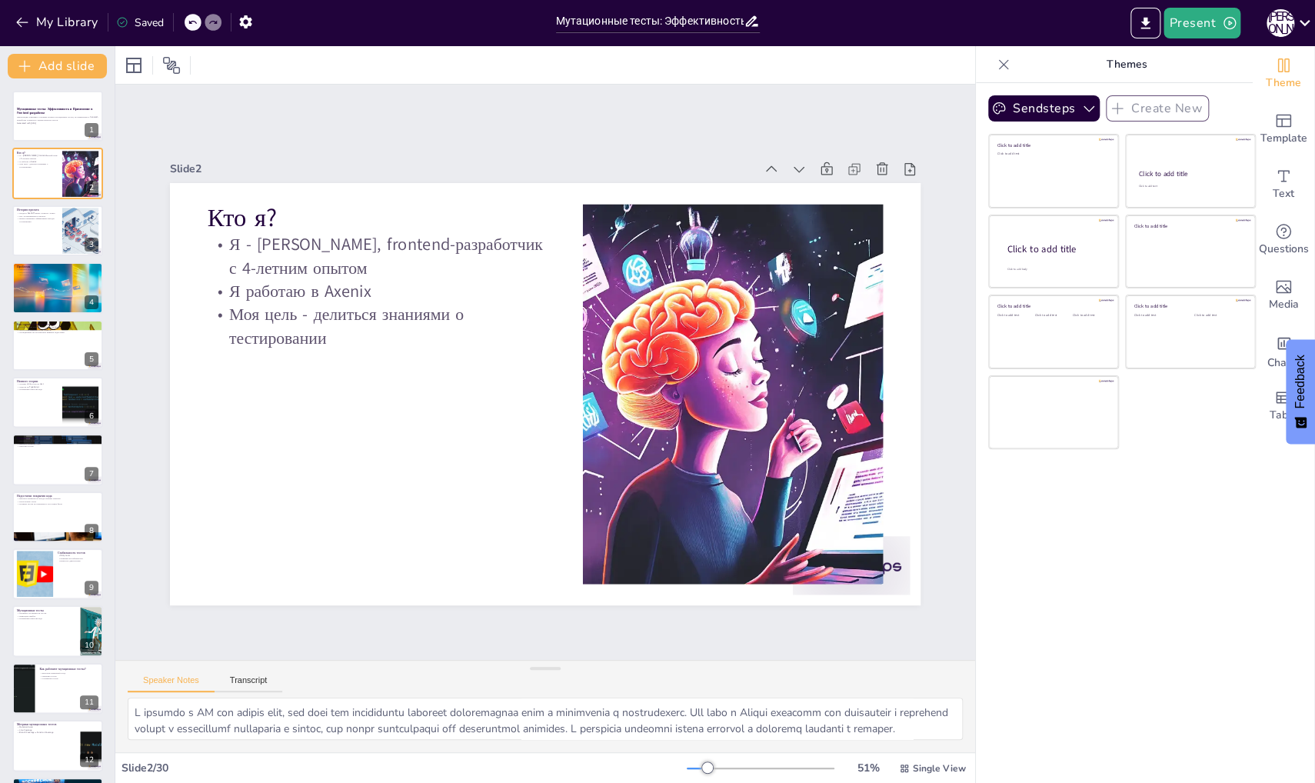
checkbox input "true"
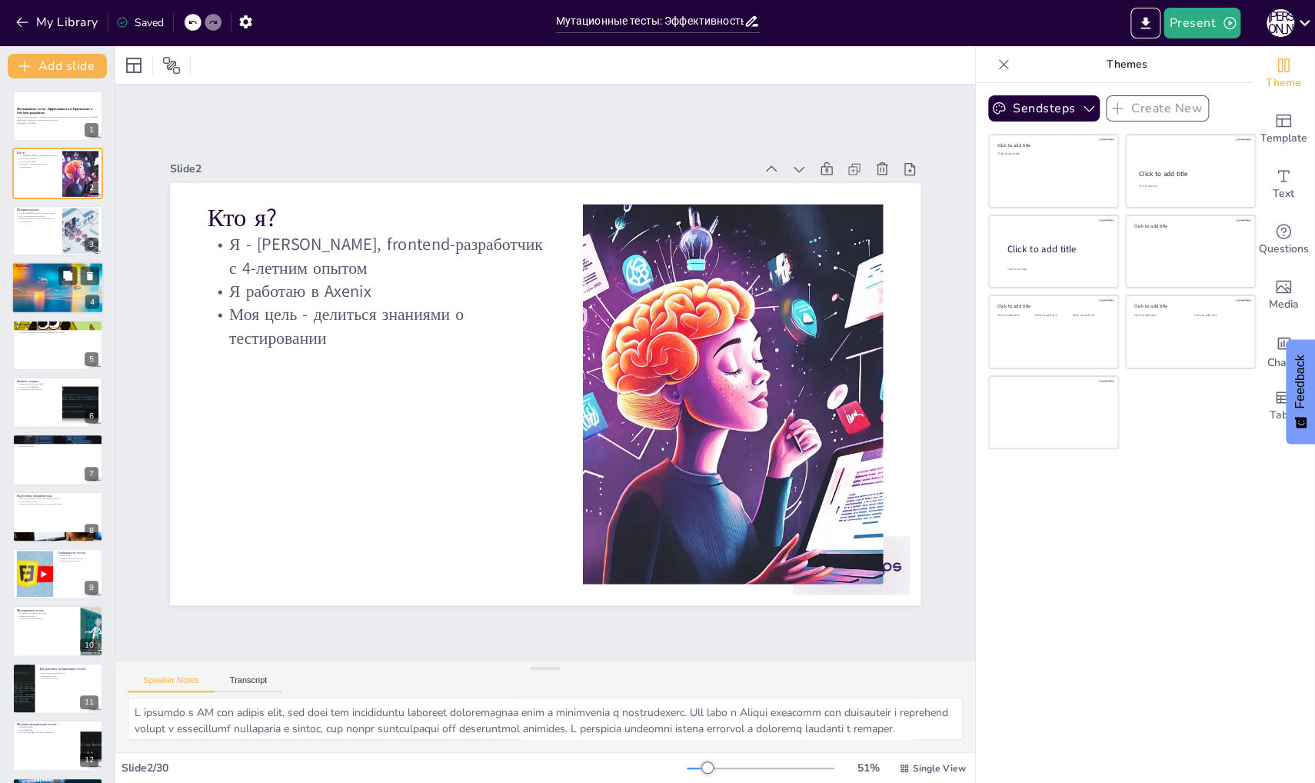
checkbox input "true"
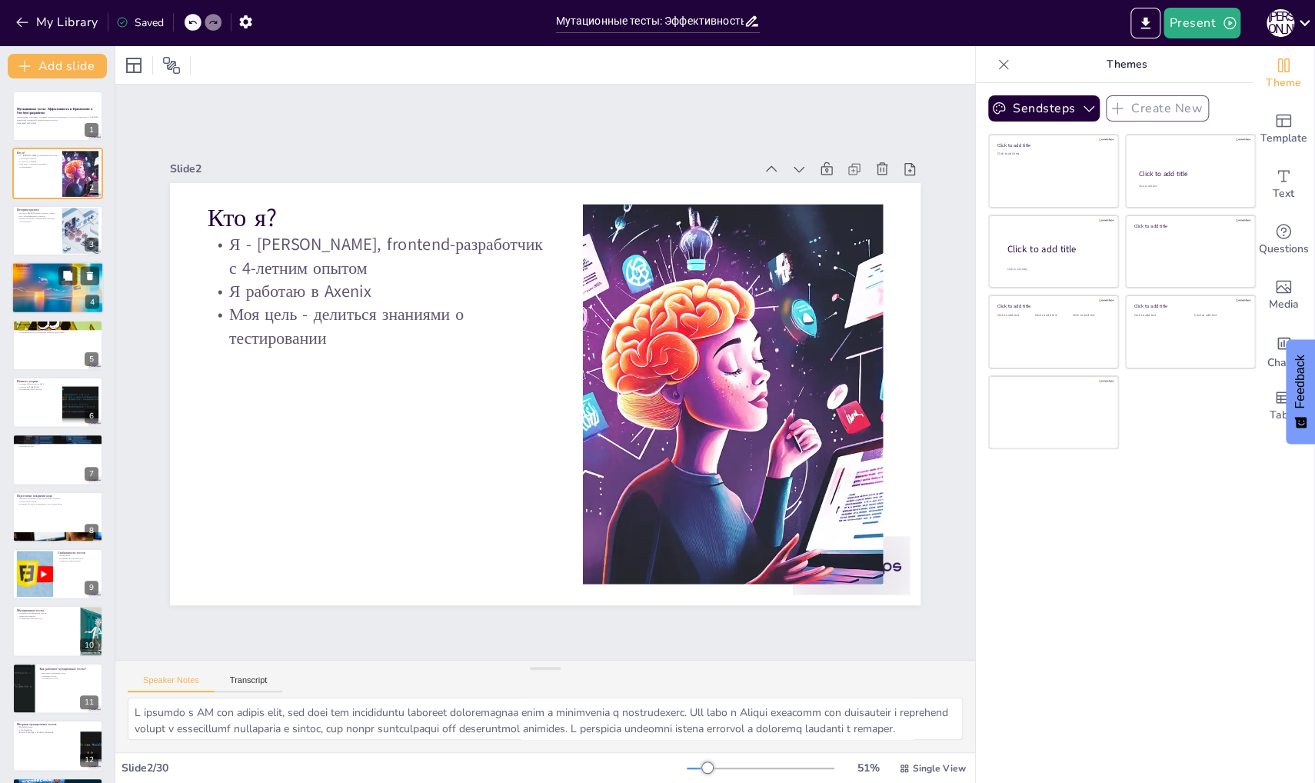
click at [72, 285] on div at bounding box center [58, 287] width 93 height 52
checkbox input "true"
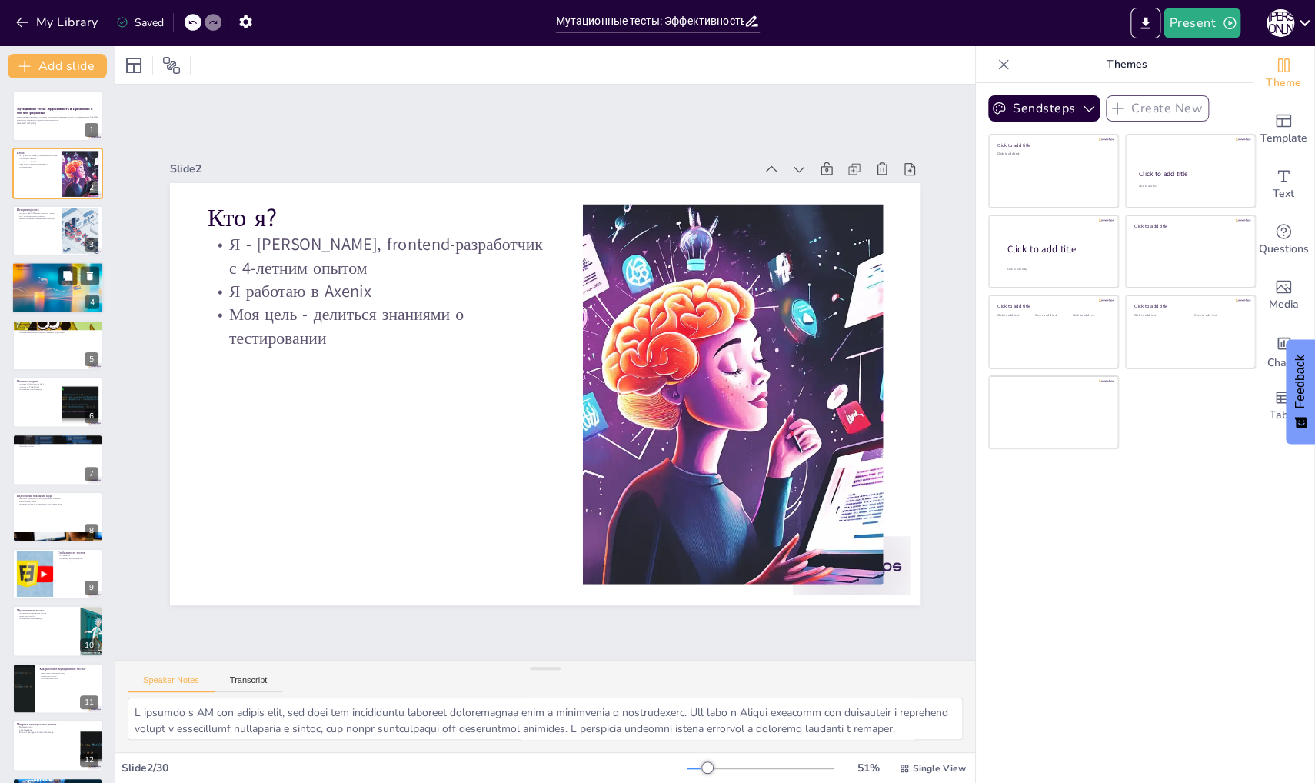
checkbox input "true"
type textarea "Loremip dolorsitam consec a elitsedd eiusmodte in utlaboreetdol magnaaliq enima…"
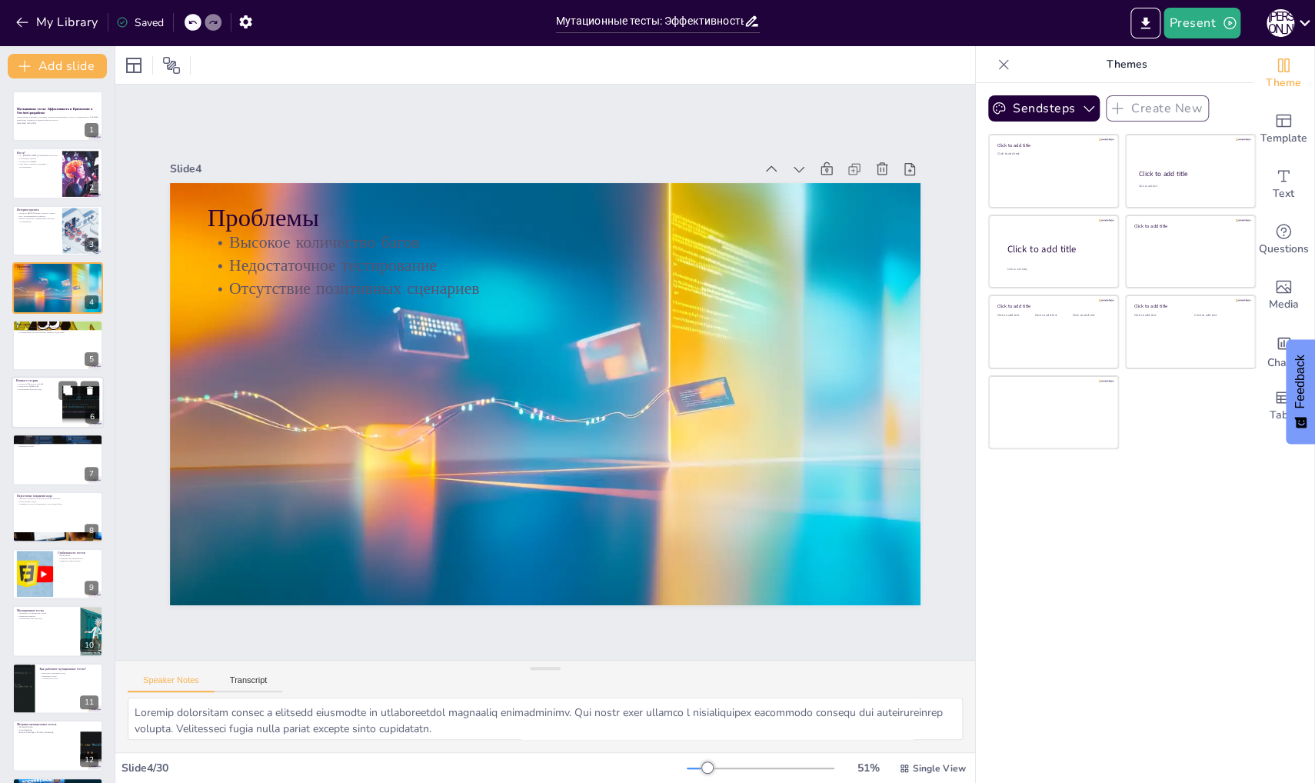
checkbox input "true"
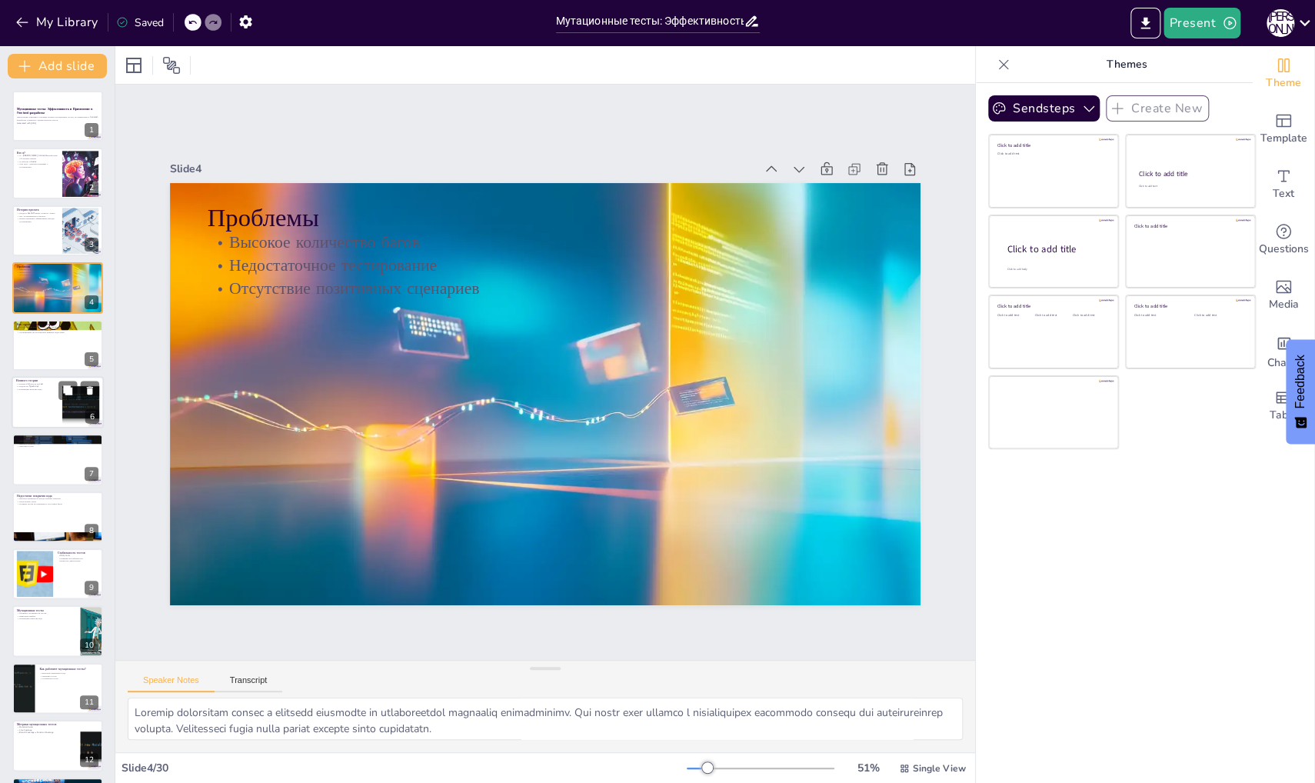
checkbox input "true"
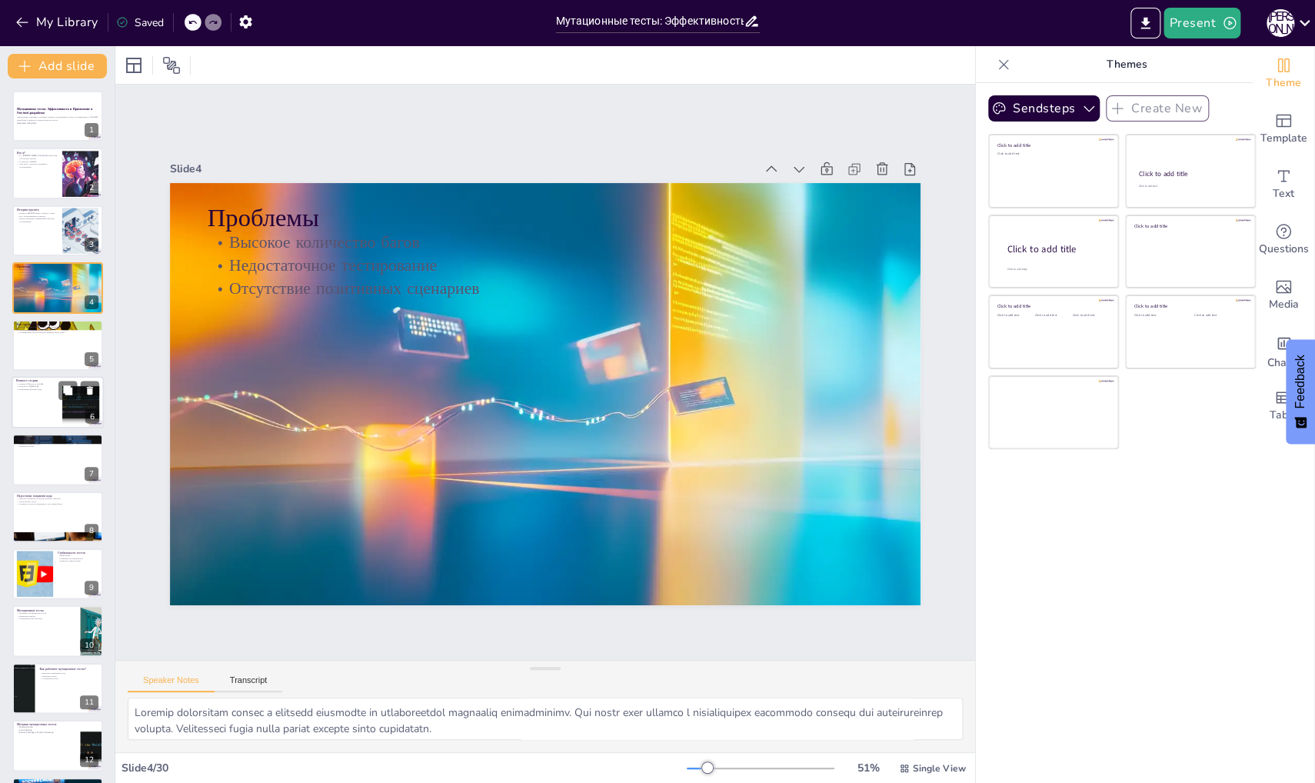
checkbox input "true"
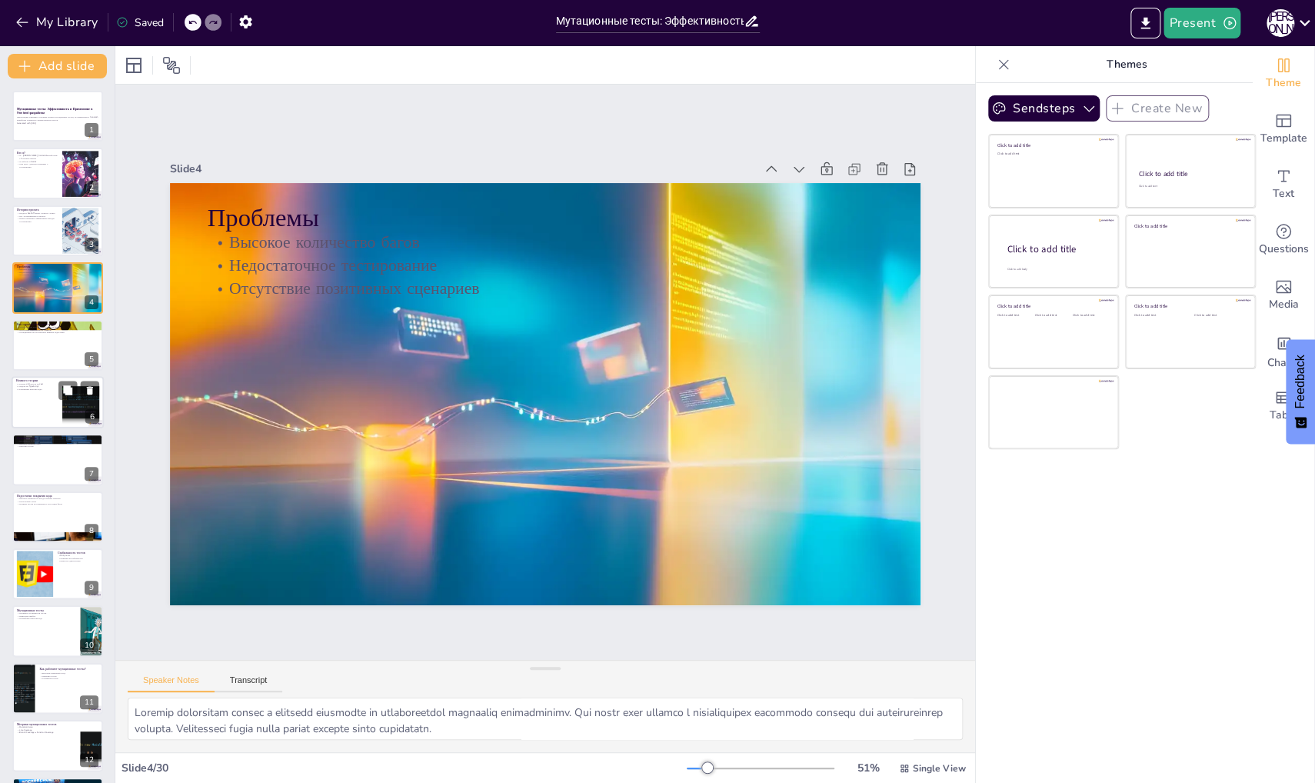
checkbox input "true"
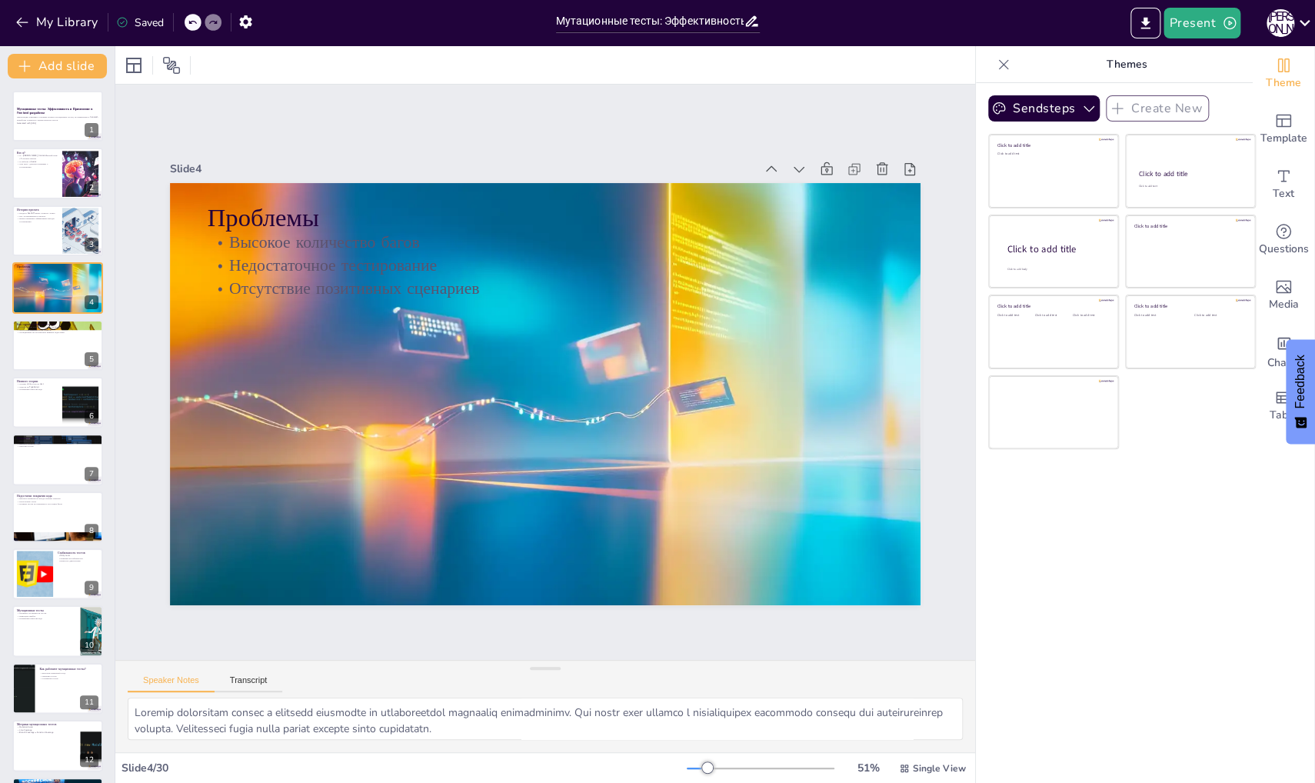
checkbox input "true"
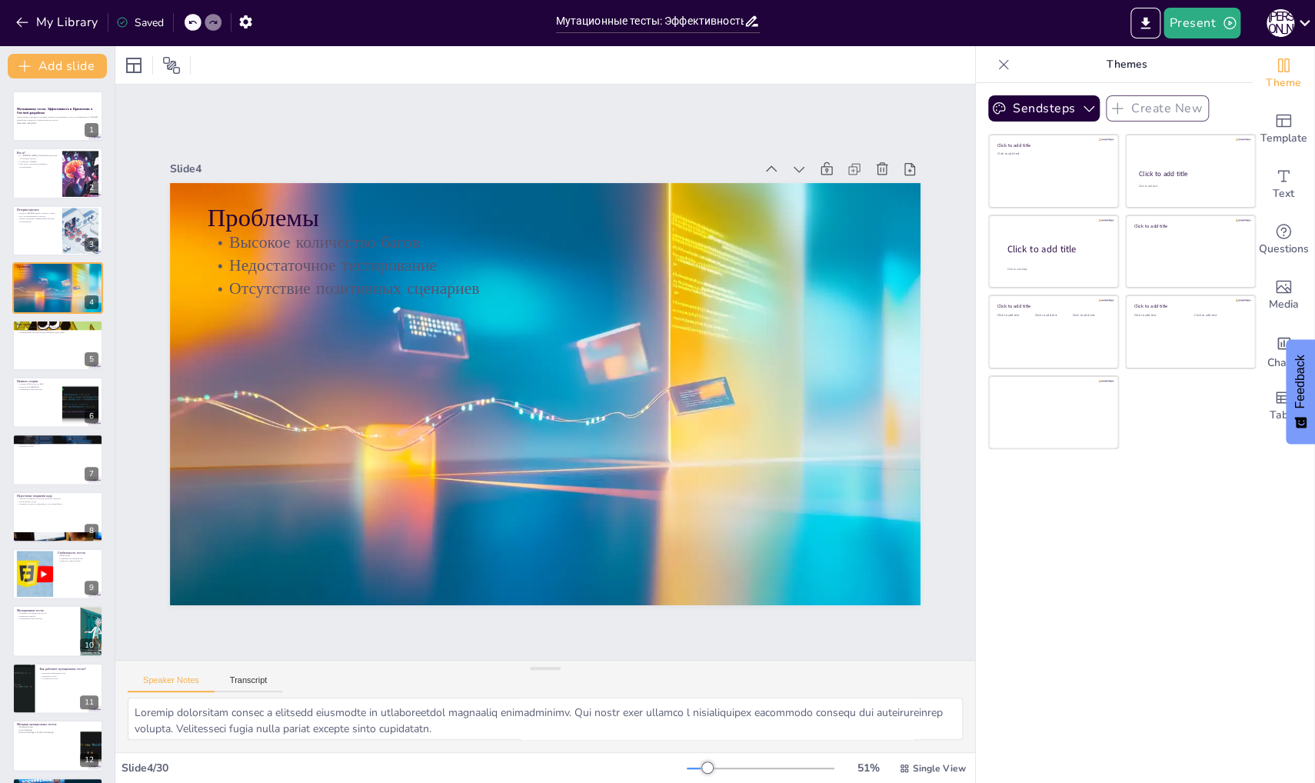
checkbox input "true"
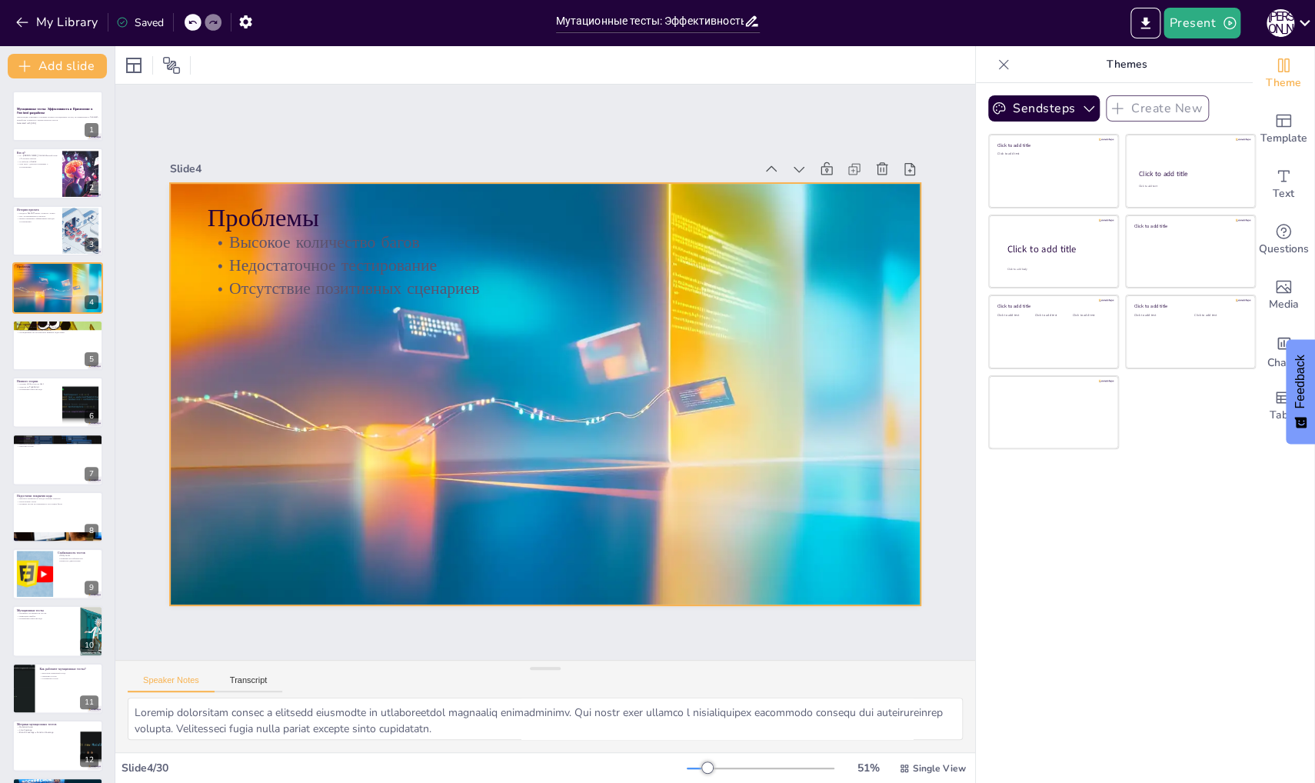
checkbox input "true"
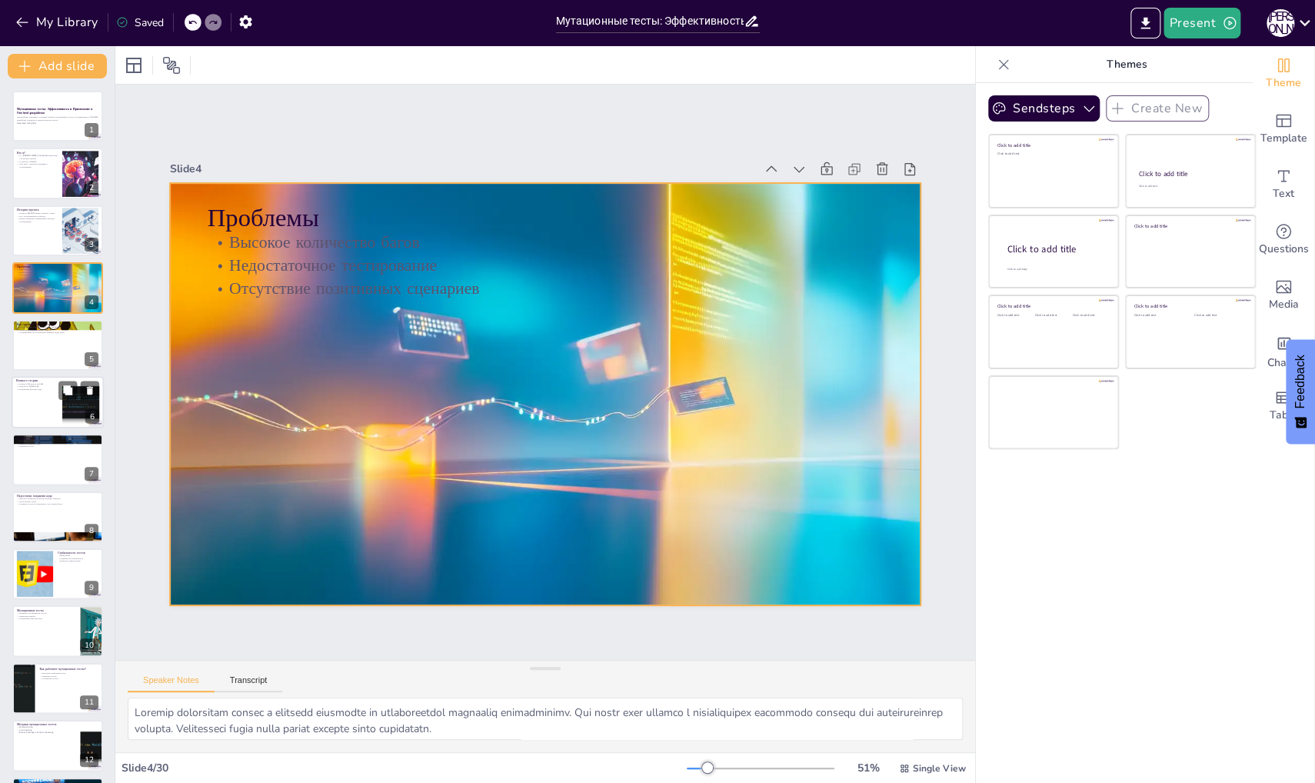
checkbox input "true"
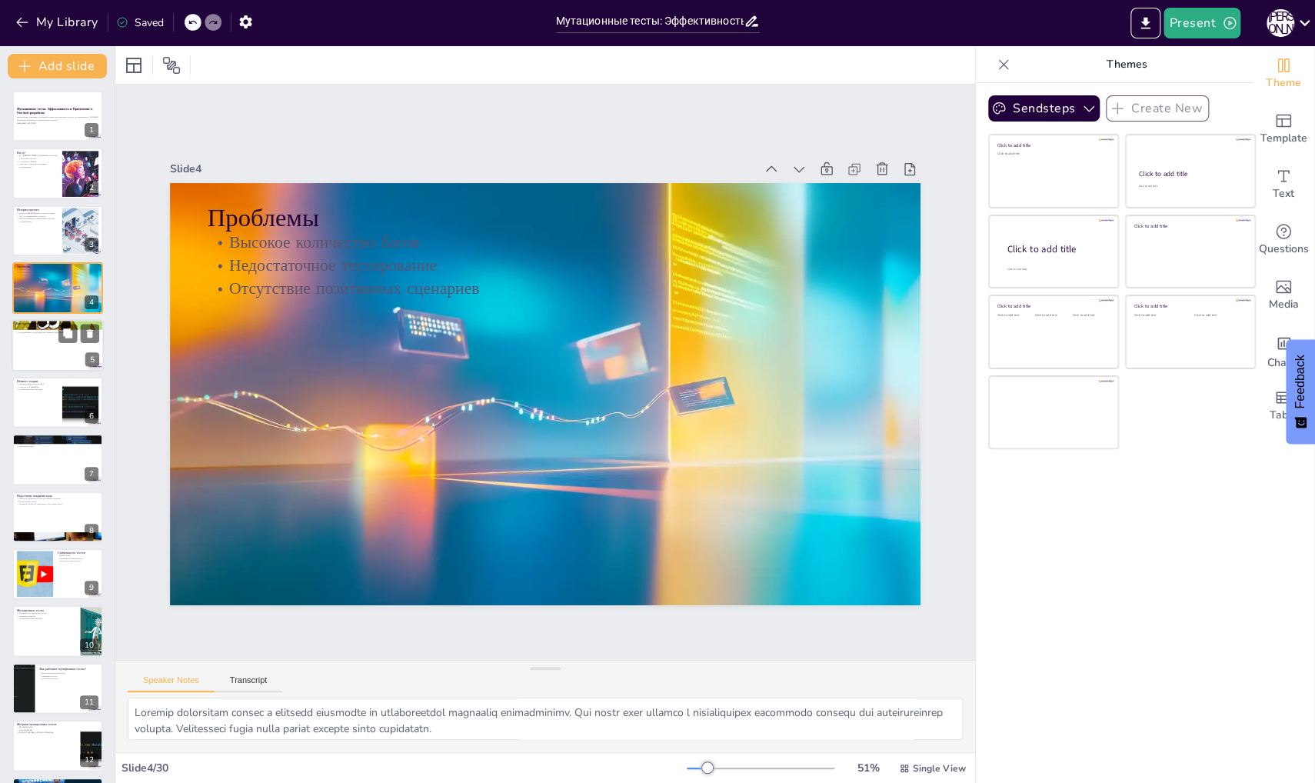
click at [49, 352] on div at bounding box center [58, 345] width 92 height 52
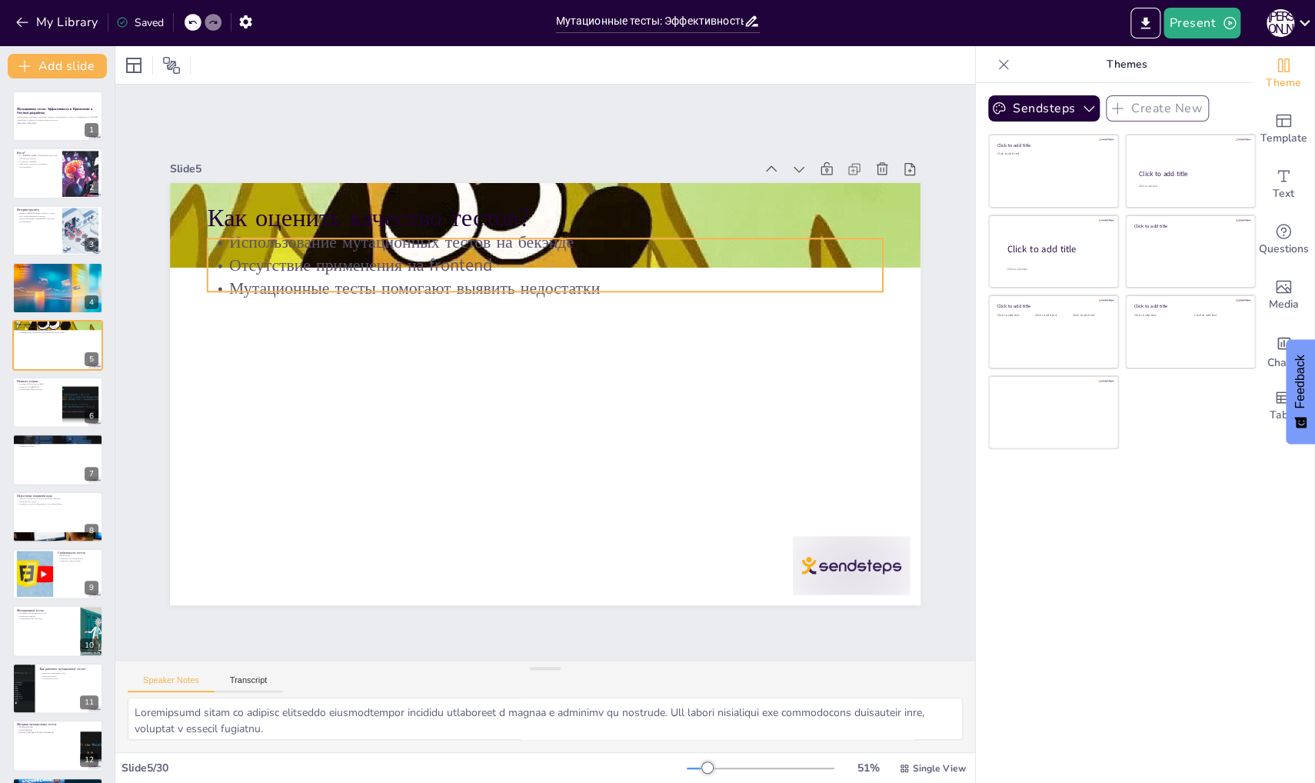
click at [486, 255] on p "Отсутствие применения на frontend" at bounding box center [579, 270] width 650 height 231
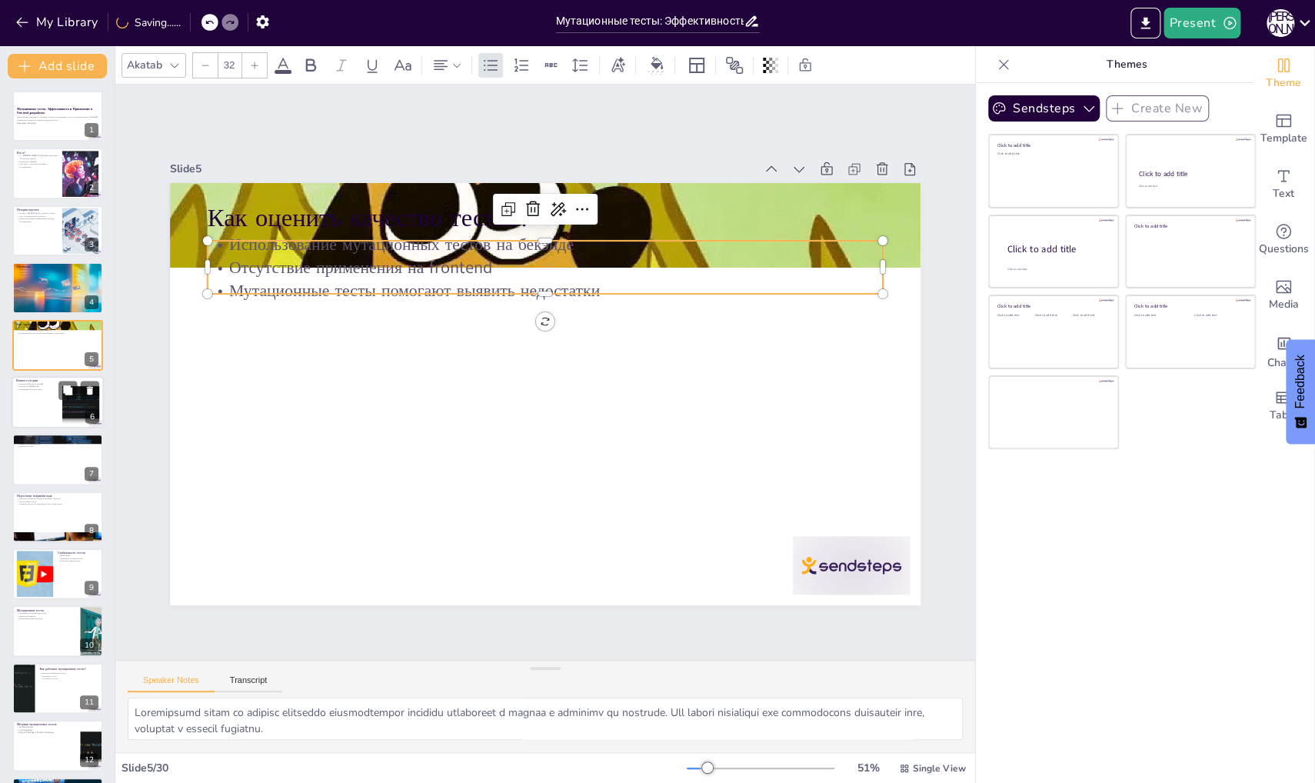
click at [37, 422] on div at bounding box center [58, 402] width 92 height 52
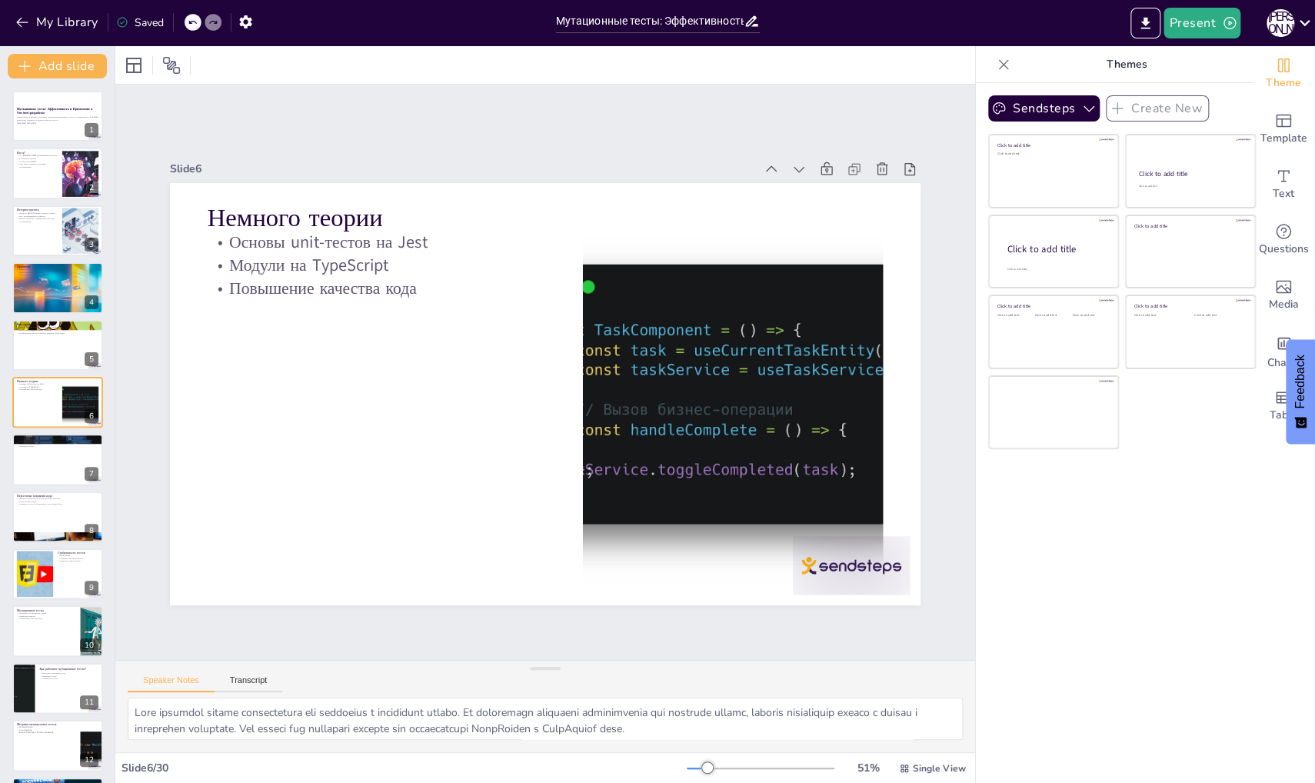
click at [65, 461] on div at bounding box center [57, 459] width 91 height 51
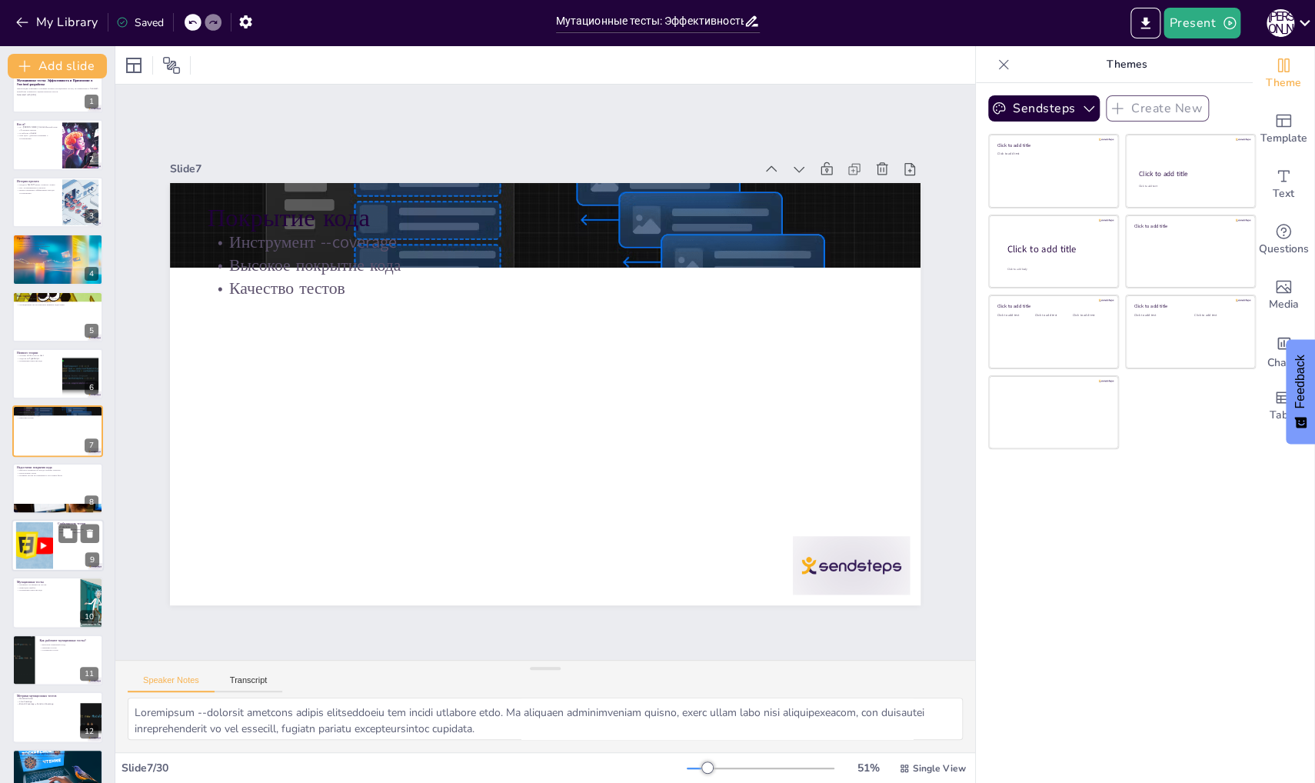
click at [28, 533] on div at bounding box center [35, 545] width 94 height 47
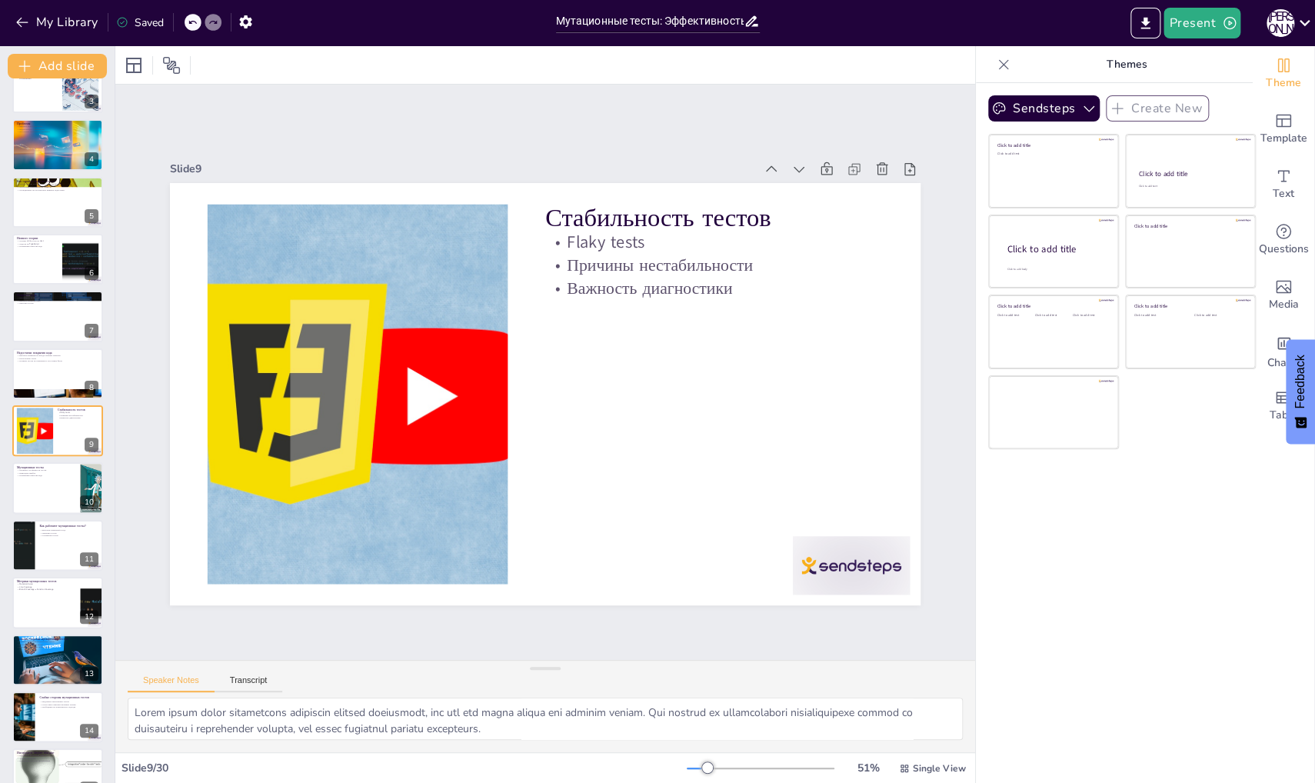
click at [46, 500] on div at bounding box center [58, 488] width 92 height 52
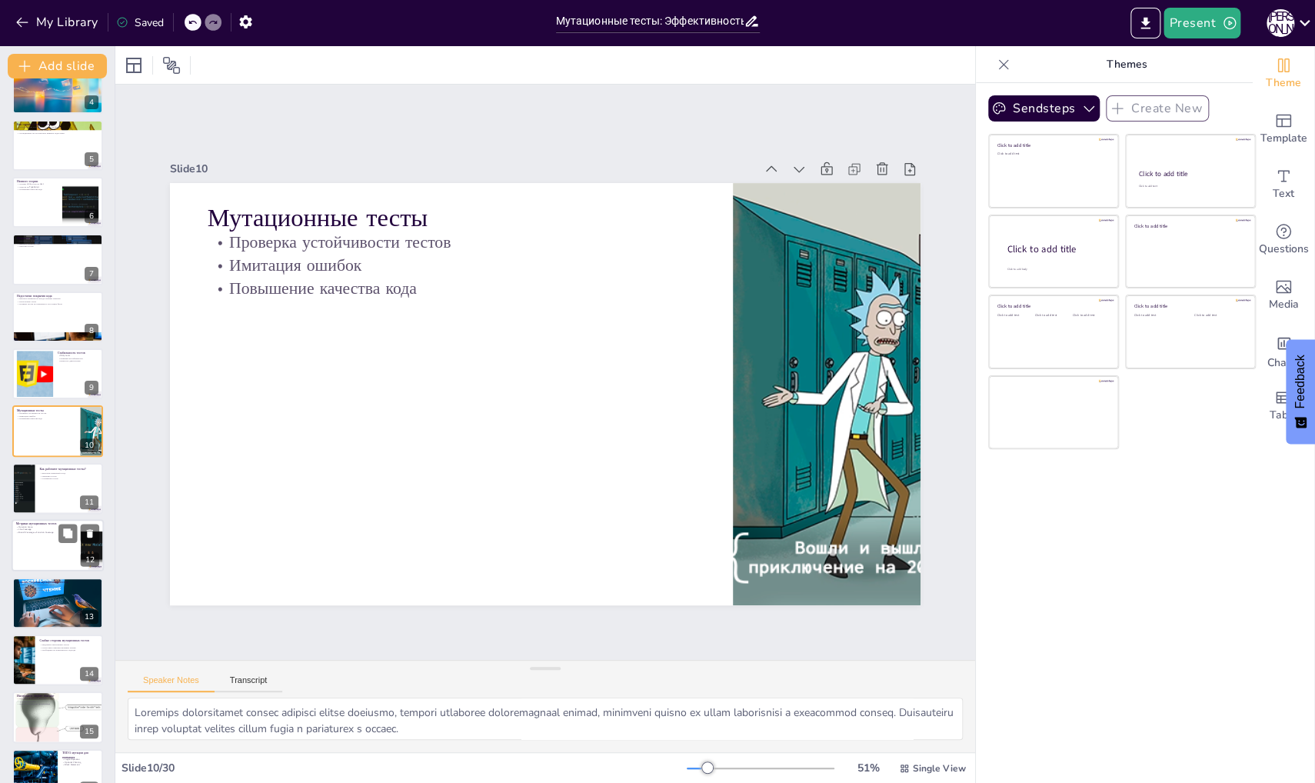
click at [49, 544] on div at bounding box center [58, 545] width 92 height 52
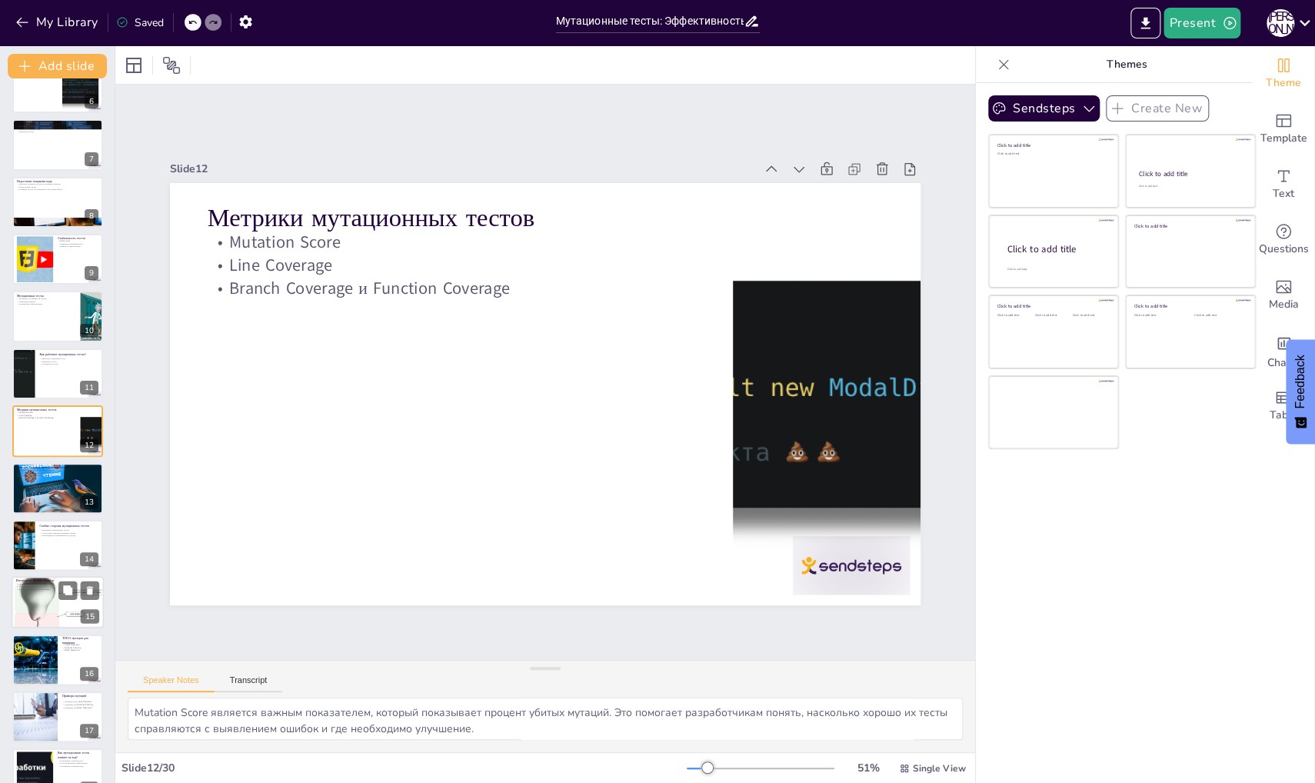
click at [46, 600] on div at bounding box center [58, 602] width 92 height 63
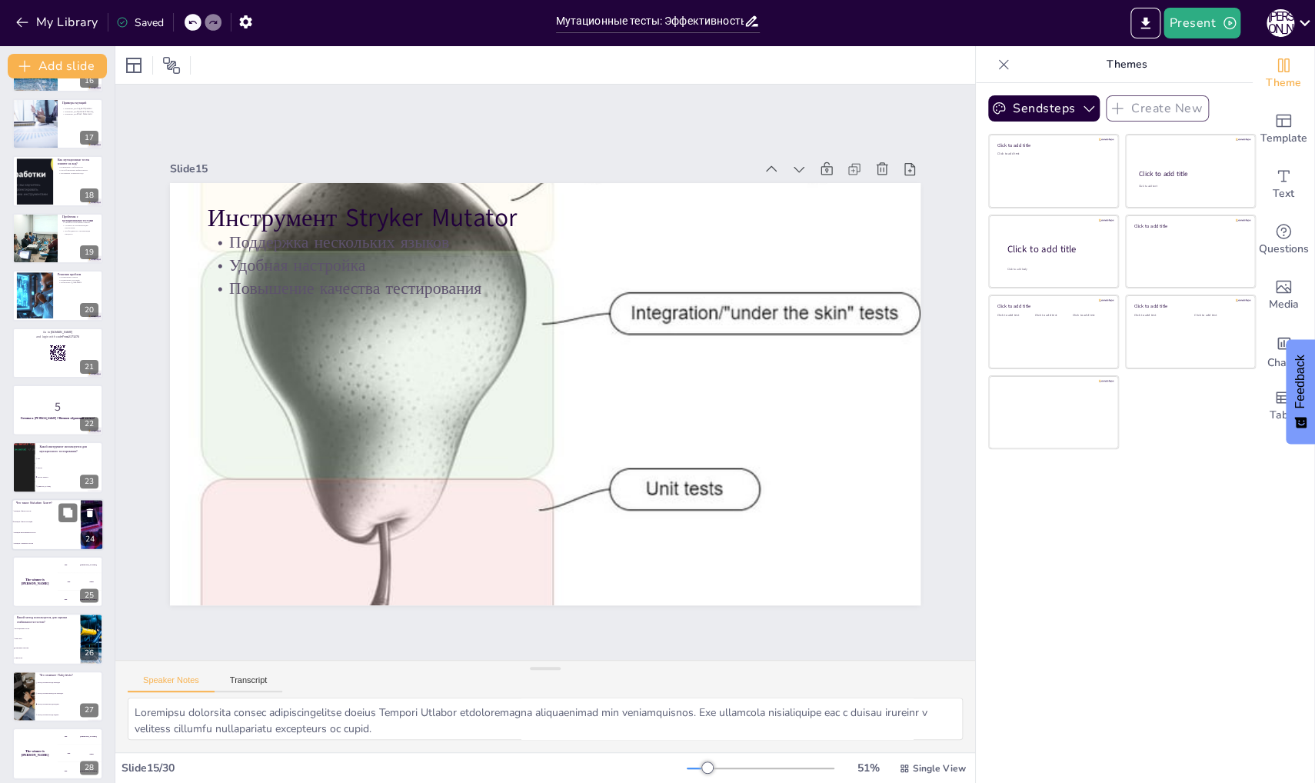
scroll to position [1030, 0]
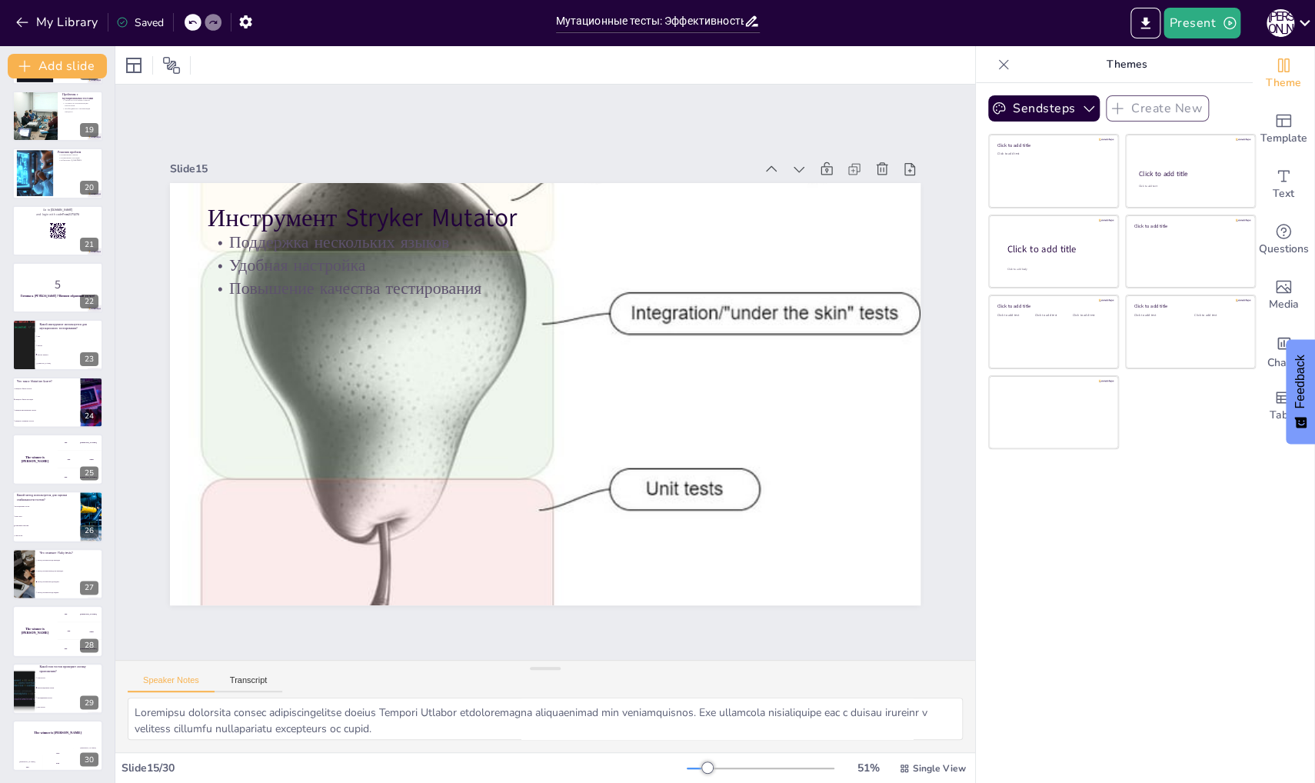
click at [40, 625] on div "The winner is [PERSON_NAME]" at bounding box center [35, 630] width 46 height 52
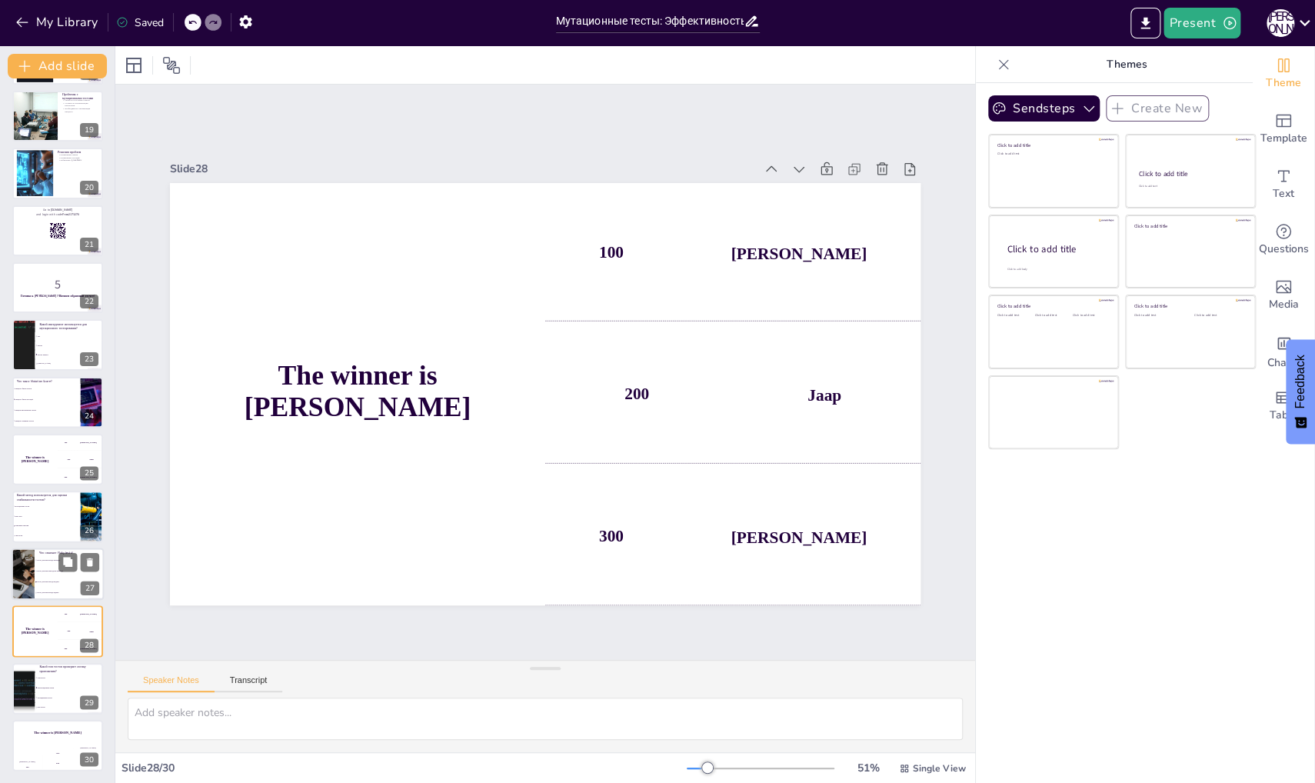
click at [32, 564] on div at bounding box center [23, 573] width 78 height 52
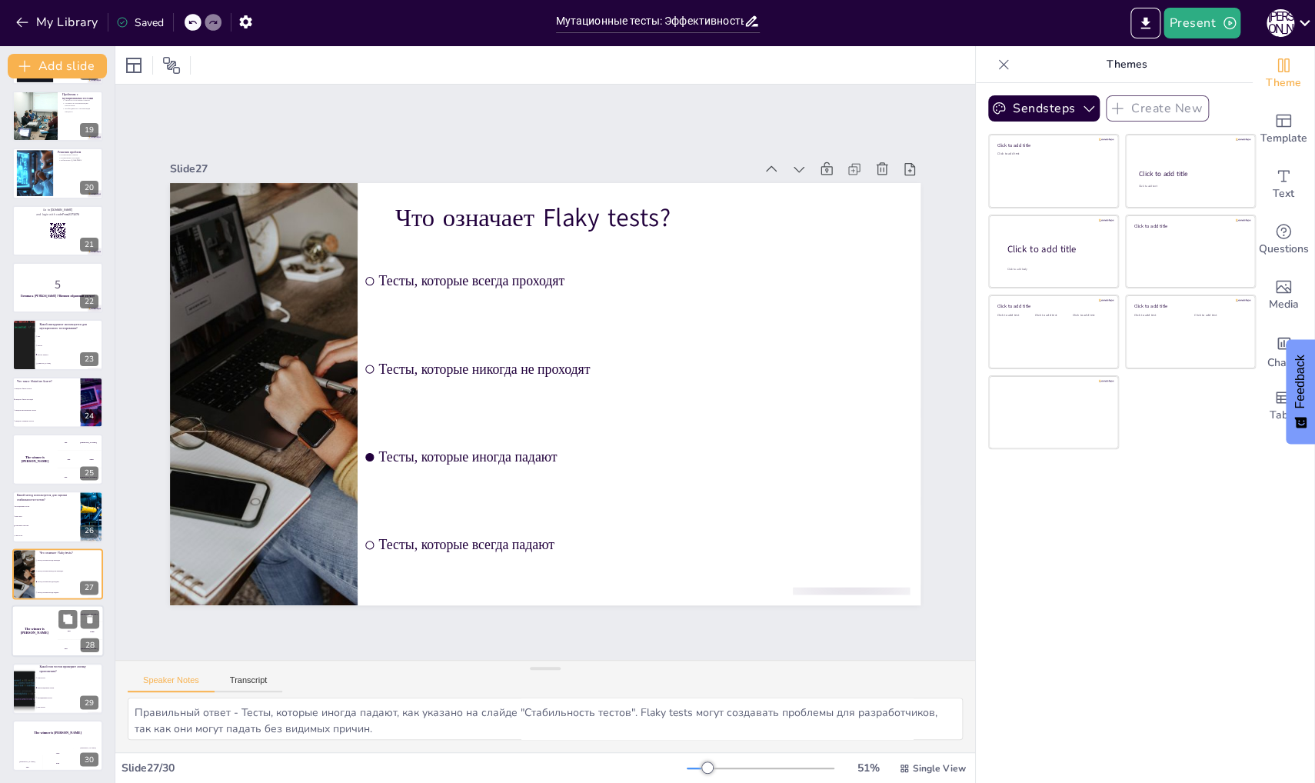
click at [24, 635] on div "The winner is [PERSON_NAME]" at bounding box center [35, 630] width 46 height 52
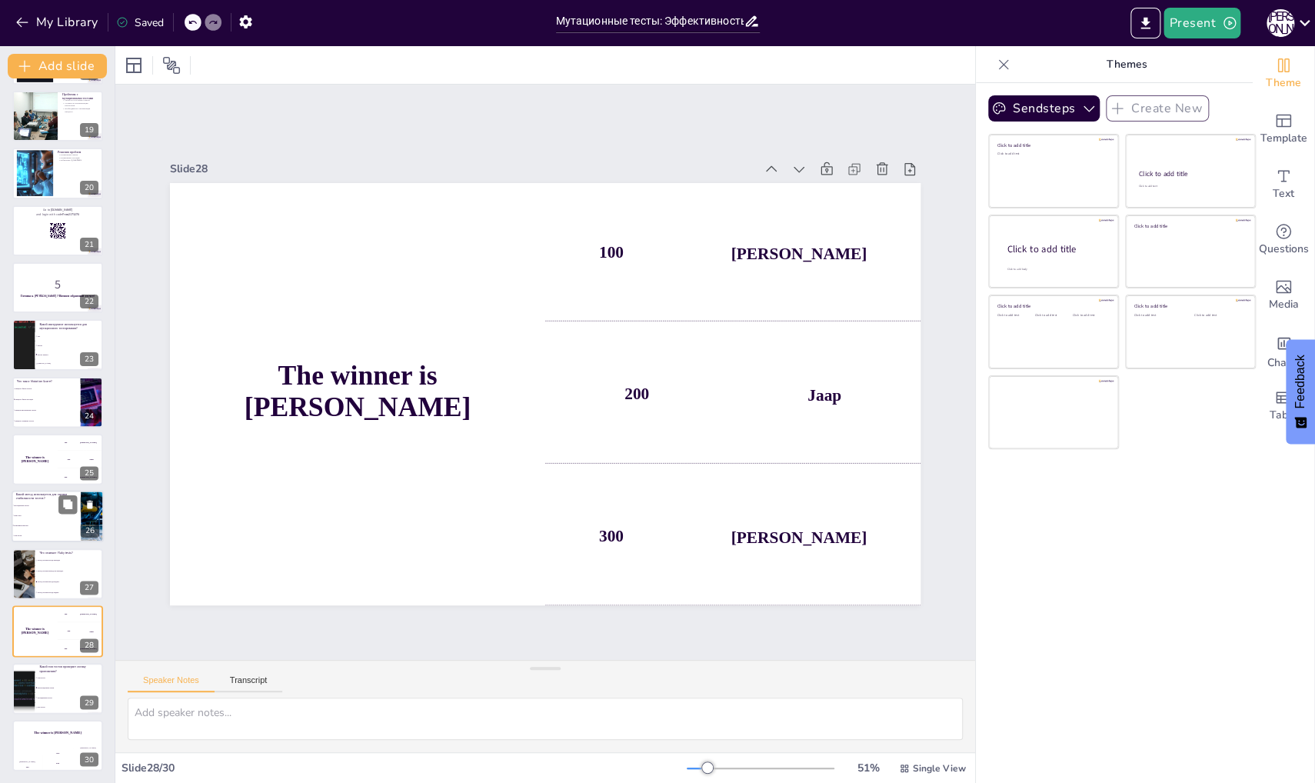
click at [42, 491] on div "Какой метод используется для оценки стабильности тестов? Мутационные тесты Flak…" at bounding box center [58, 517] width 92 height 52
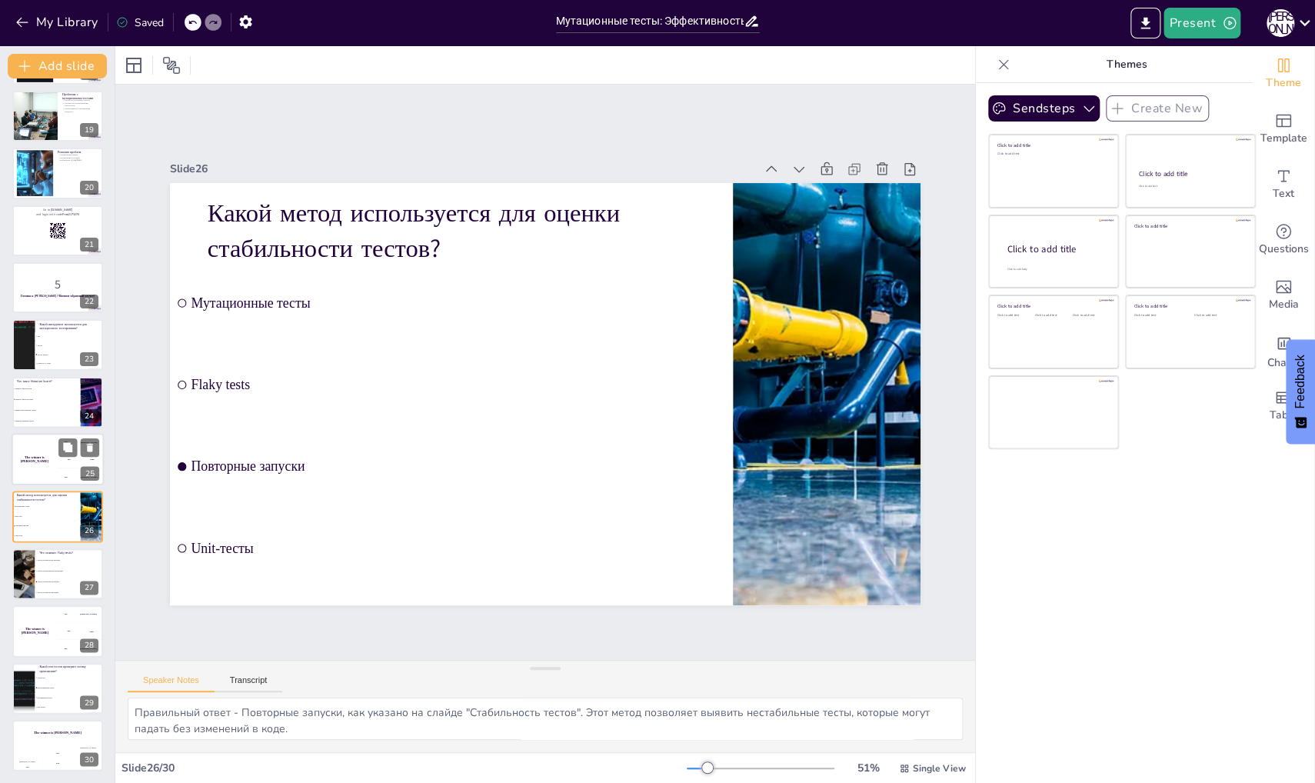
click at [38, 462] on div "The winner is [PERSON_NAME]" at bounding box center [35, 459] width 46 height 52
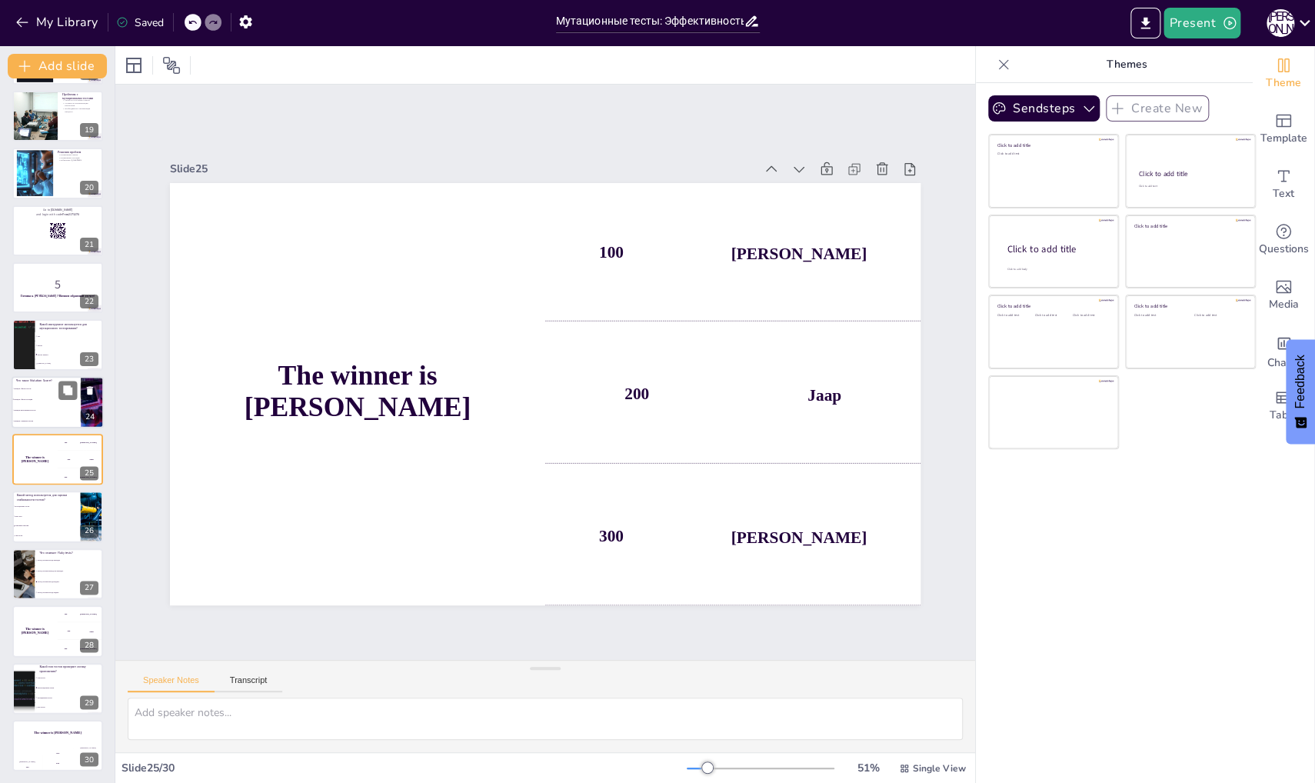
click at [78, 385] on div at bounding box center [78, 390] width 41 height 18
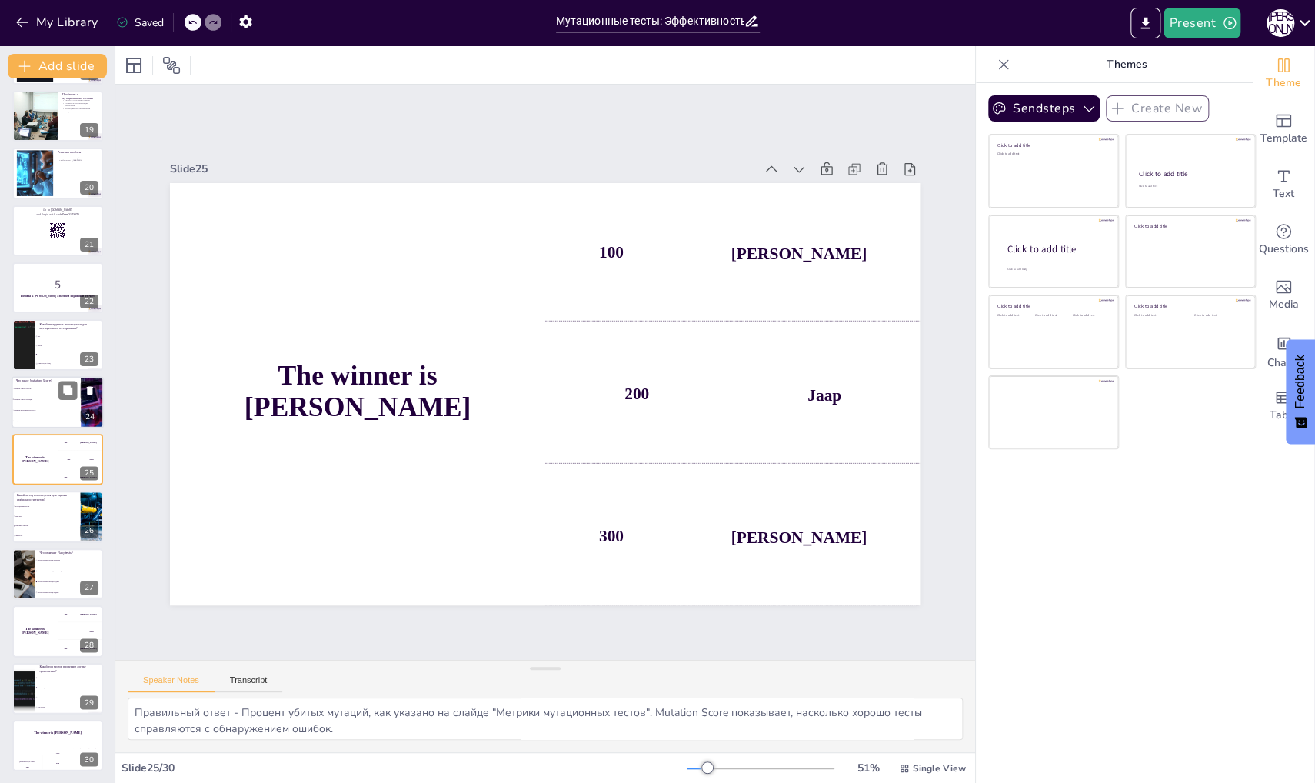
scroll to position [1001, 0]
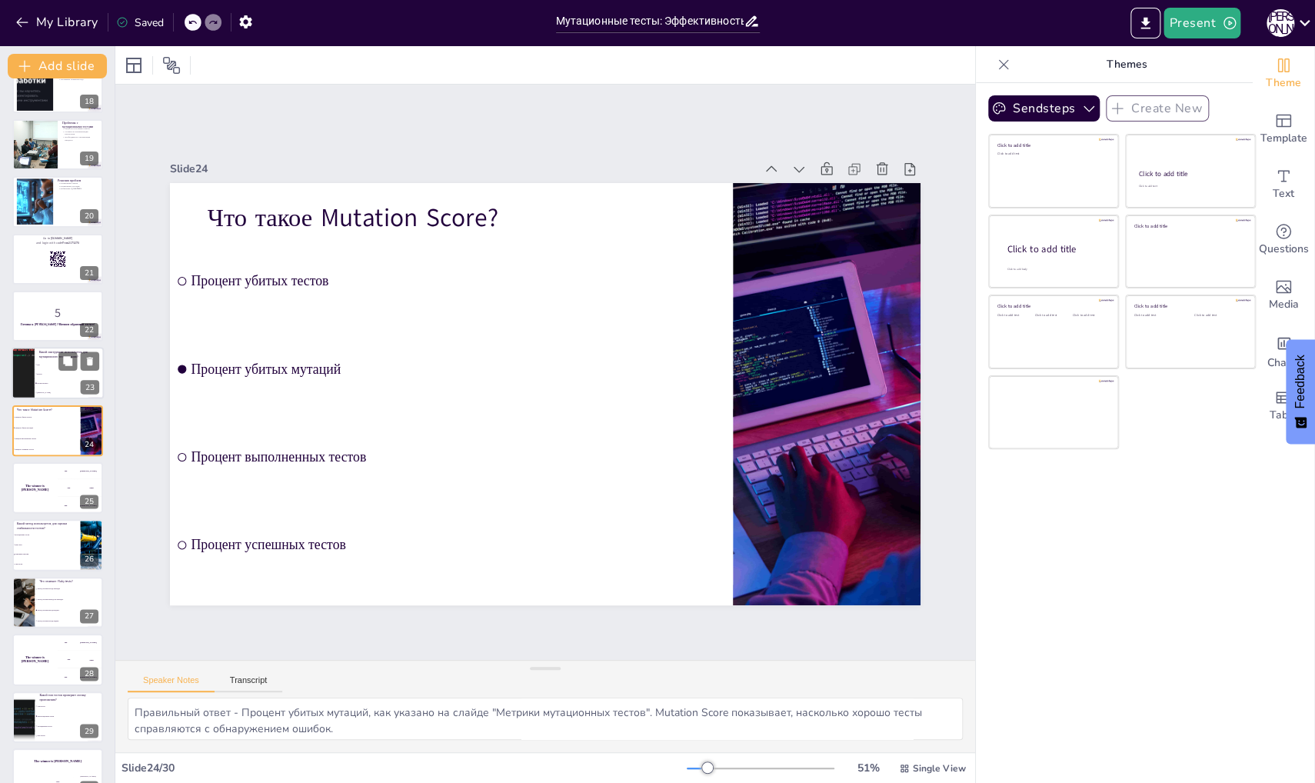
click at [36, 371] on li "Mocha" at bounding box center [69, 374] width 69 height 9
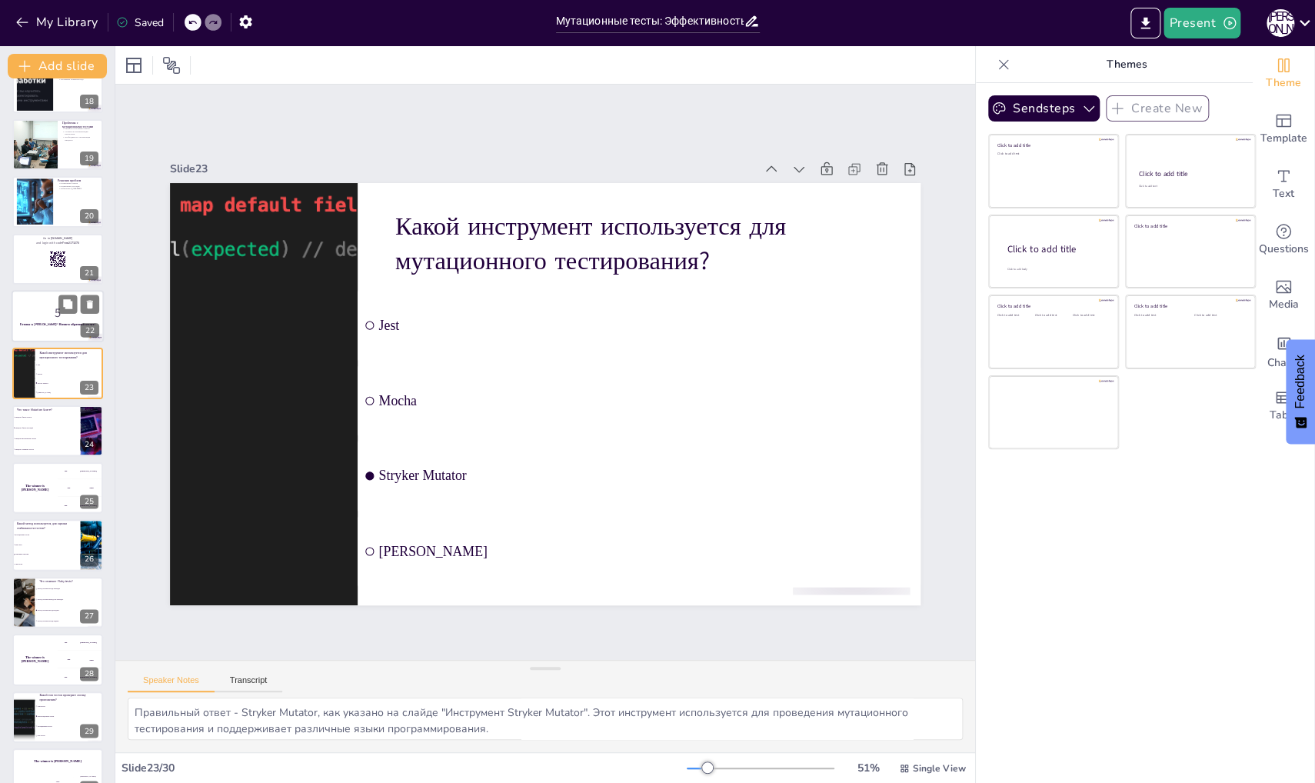
scroll to position [944, 0]
